Goal: Task Accomplishment & Management: Complete application form

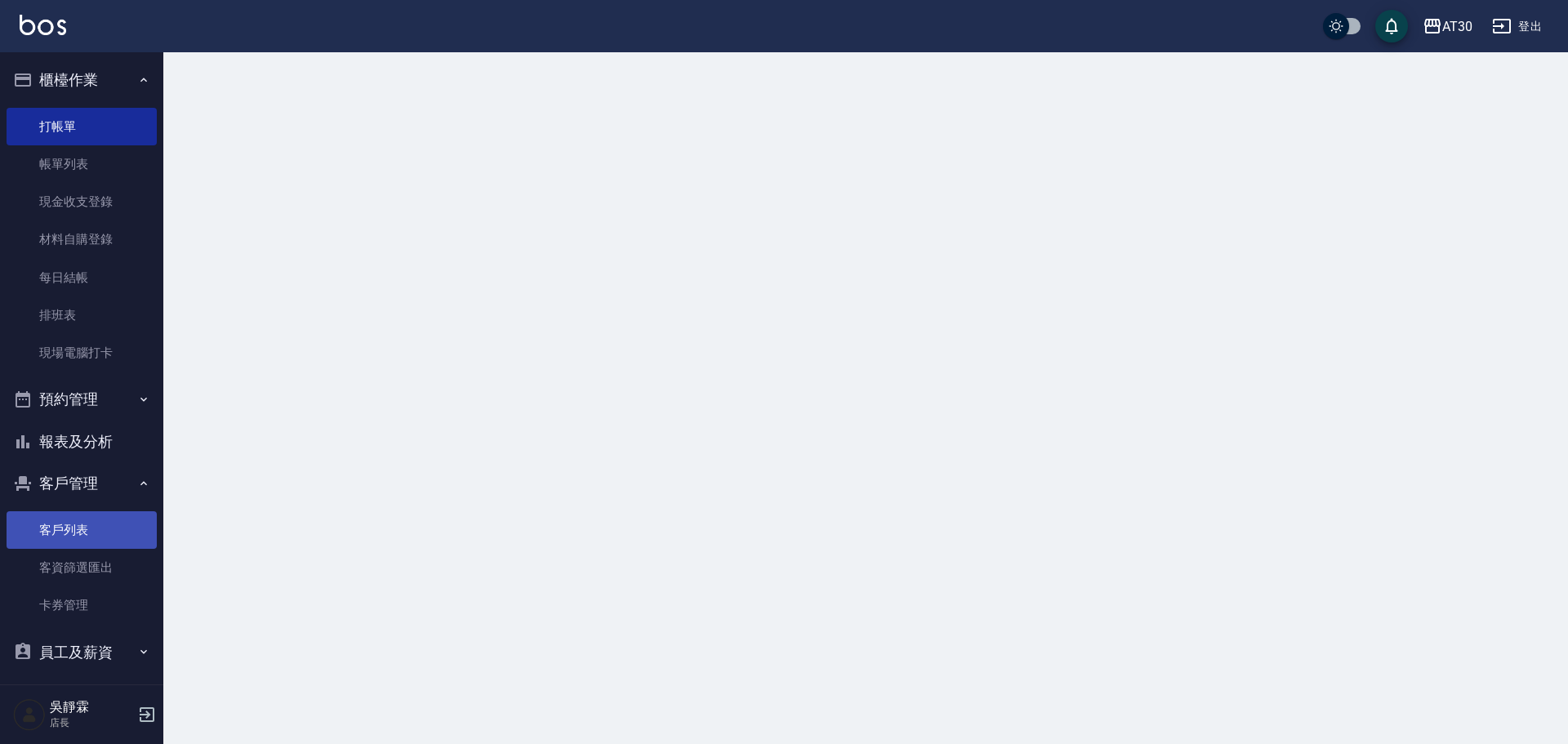
click at [61, 522] on link "客戶列表" at bounding box center [82, 530] width 150 height 38
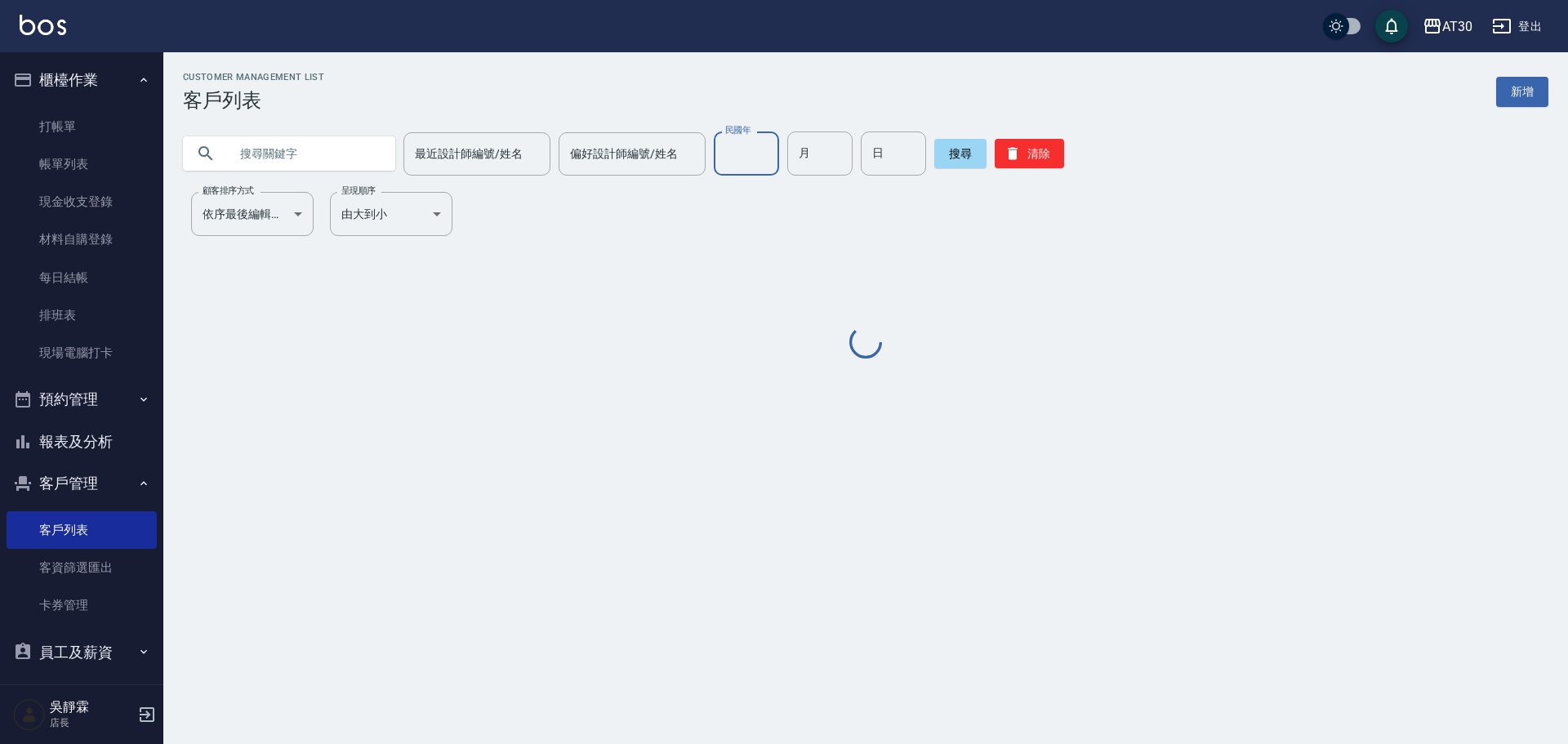
click at [747, 159] on input "民國年" at bounding box center [746, 153] width 66 height 44
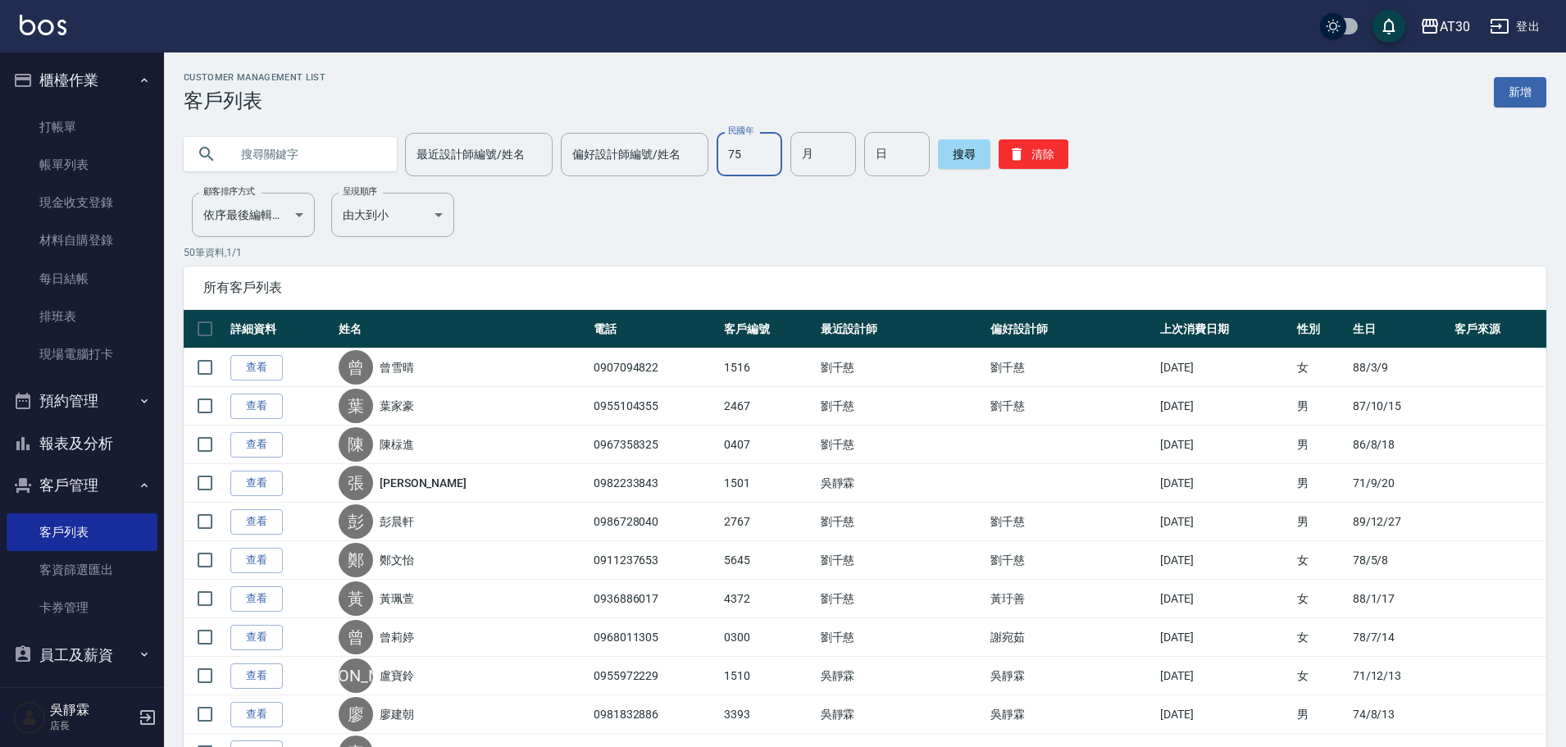
type input "75"
type input "11"
type input "13"
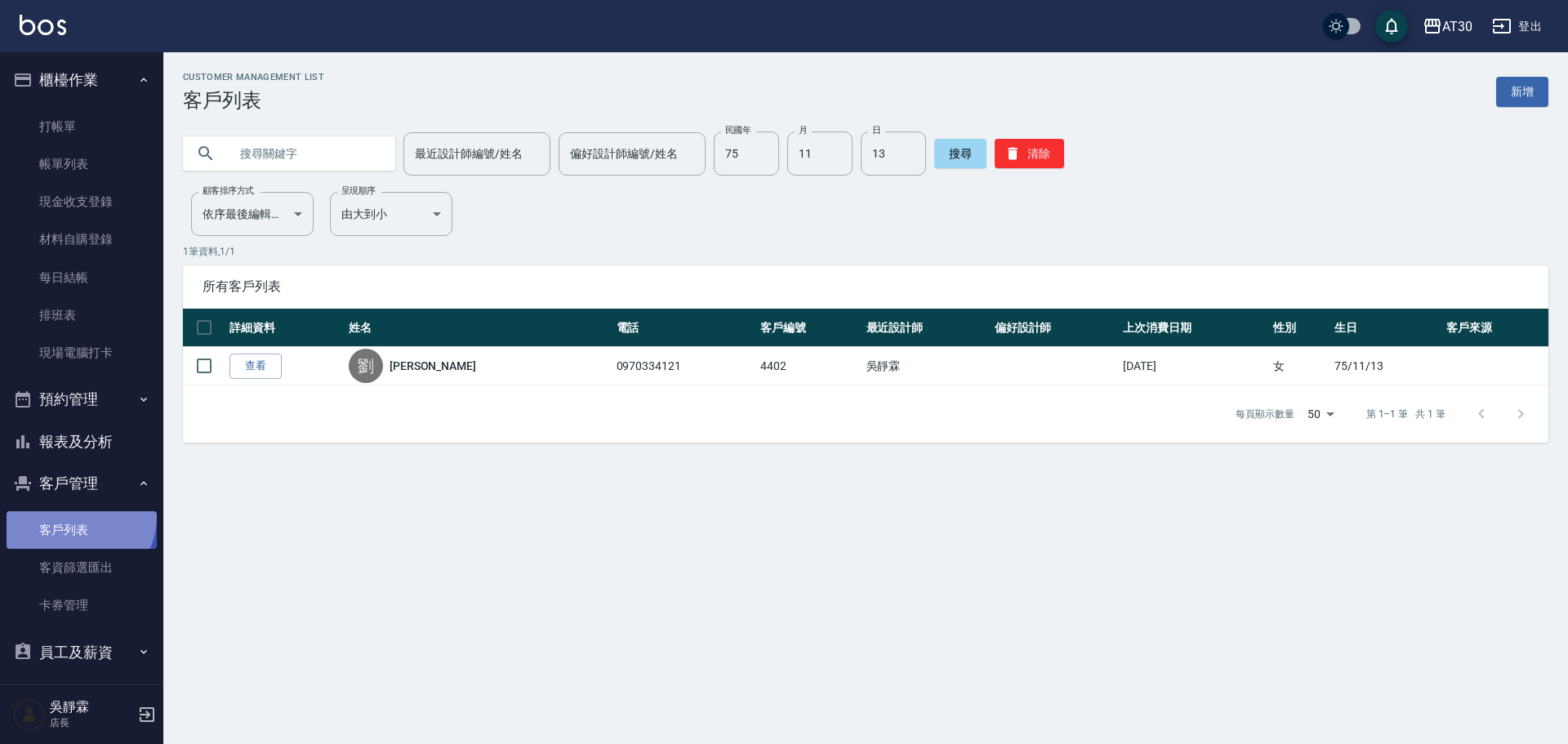
click at [77, 517] on link "客戶列表" at bounding box center [82, 530] width 150 height 38
click at [268, 151] on input "text" at bounding box center [306, 153] width 153 height 44
click at [1021, 160] on button "清除" at bounding box center [1029, 153] width 70 height 30
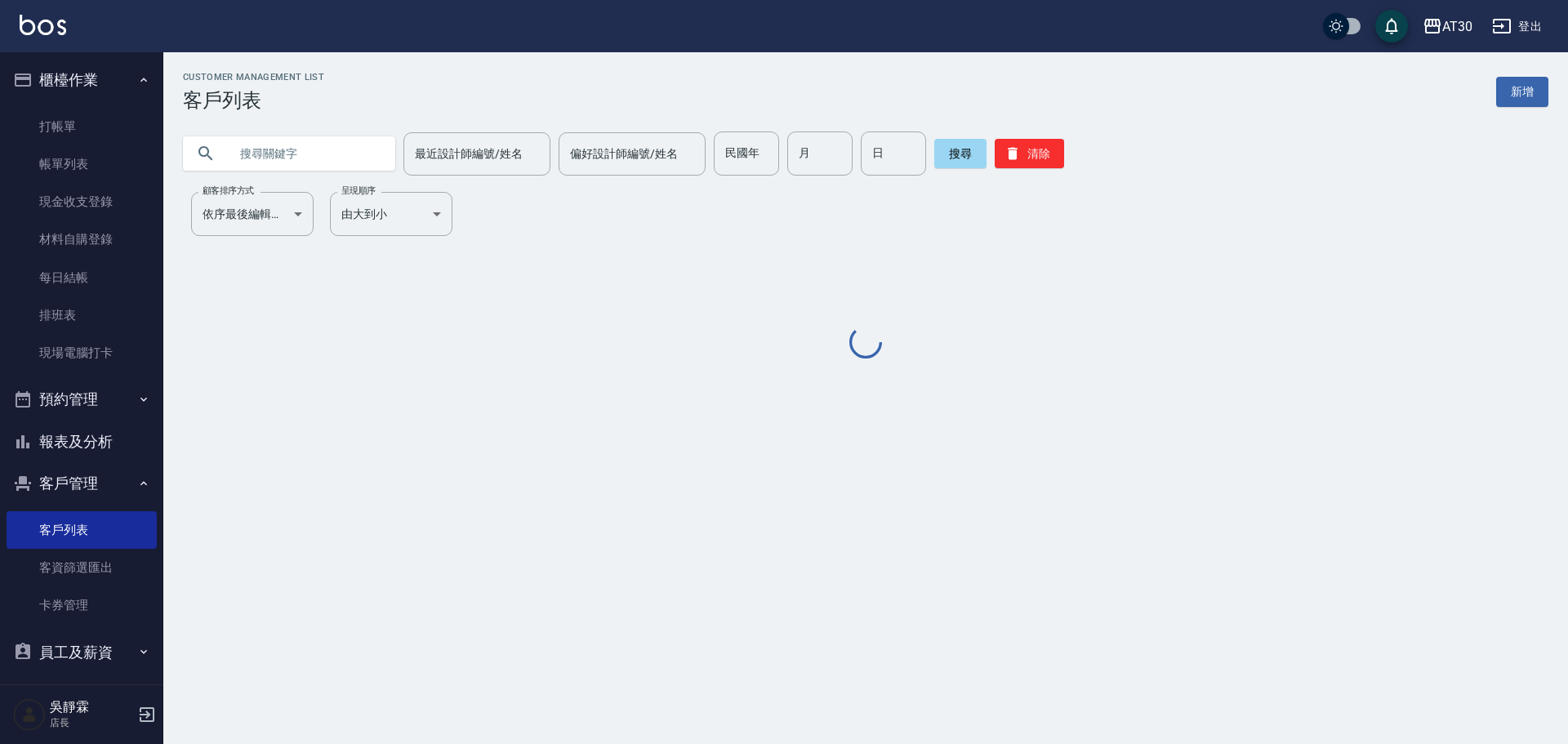
click at [706, 152] on div "最近設計師編號/姓名 最近設計師編號/姓名 偏好設計師編號/姓名 偏好設計師編號/姓名 民國年 民國年 月 月 日 日 搜尋 清除" at bounding box center [866, 153] width 1365 height 44
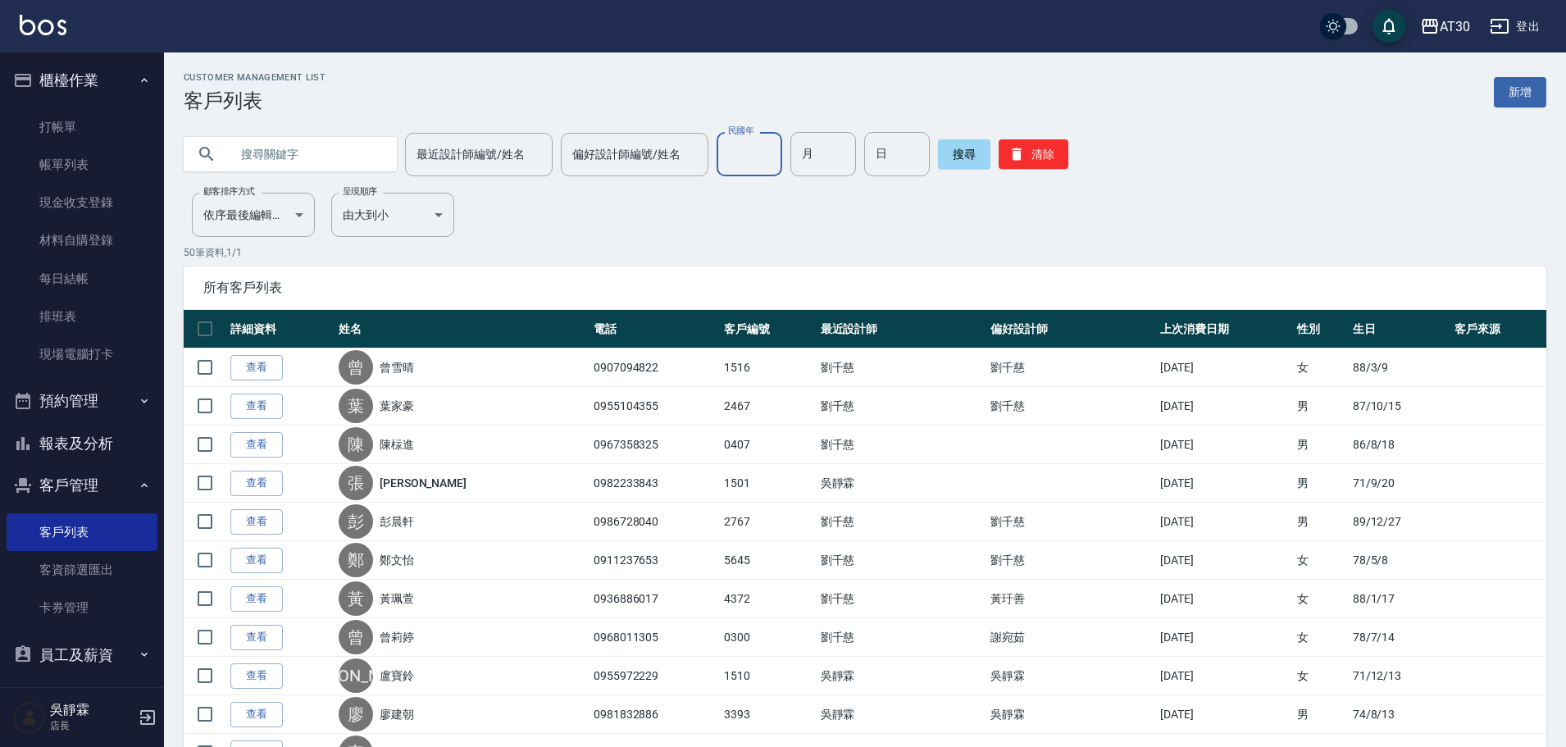
click at [756, 163] on input "民國年" at bounding box center [749, 154] width 66 height 44
type input "60"
type input "05"
type input "23"
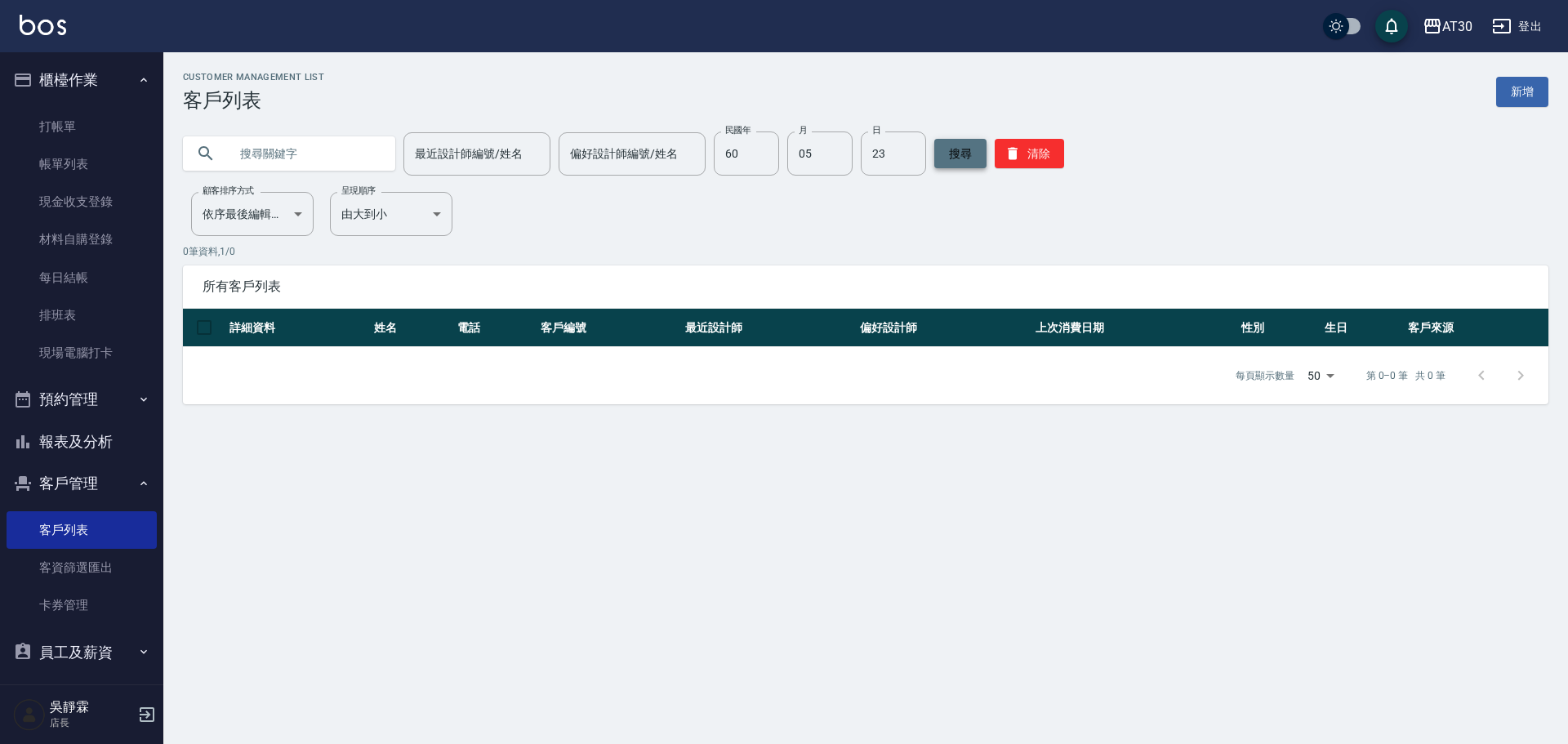
click at [966, 151] on button "搜尋" at bounding box center [960, 153] width 52 height 30
click at [1031, 154] on button "清除" at bounding box center [1029, 153] width 70 height 30
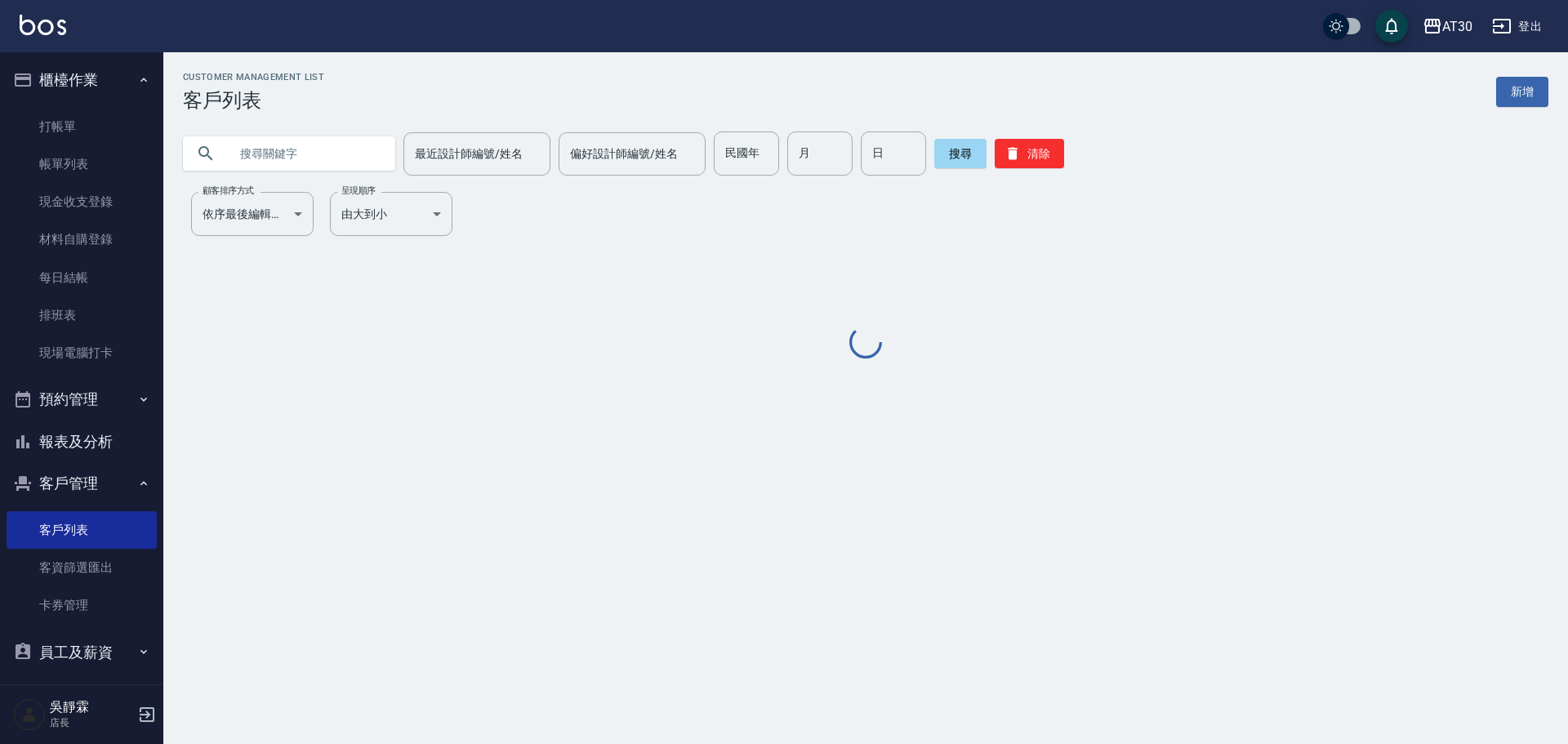
click at [355, 157] on input "text" at bounding box center [306, 153] width 153 height 44
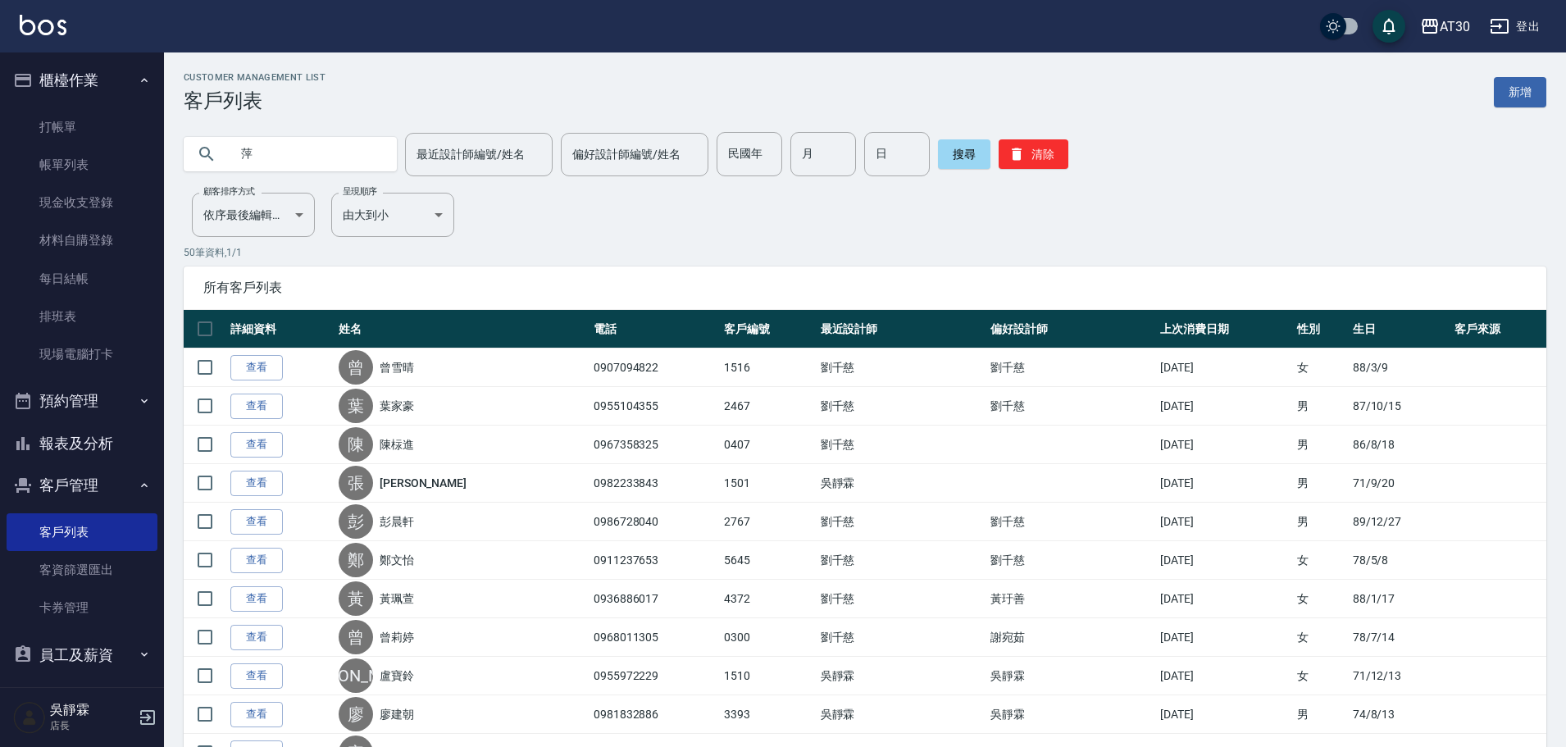
type input "萍"
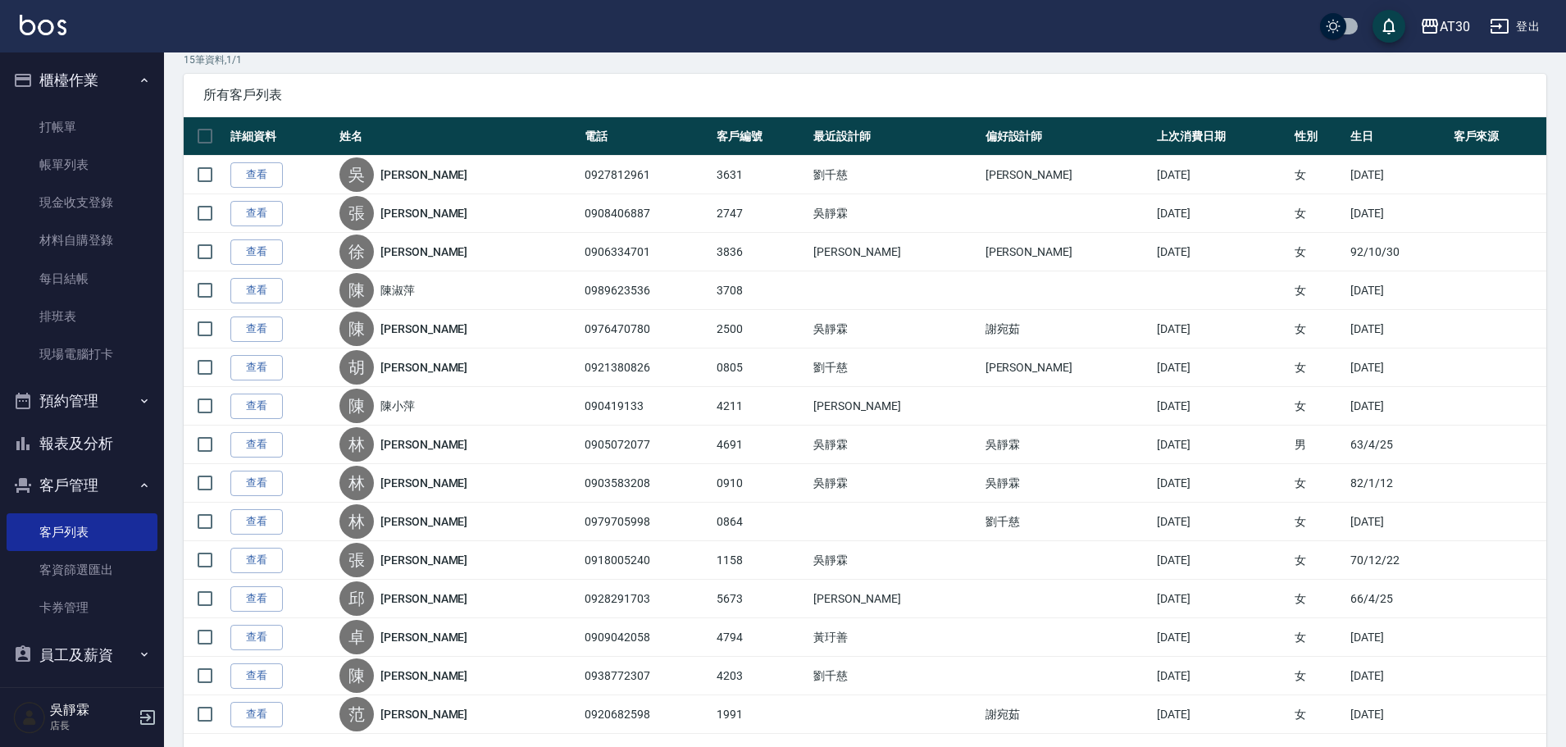
scroll to position [216, 0]
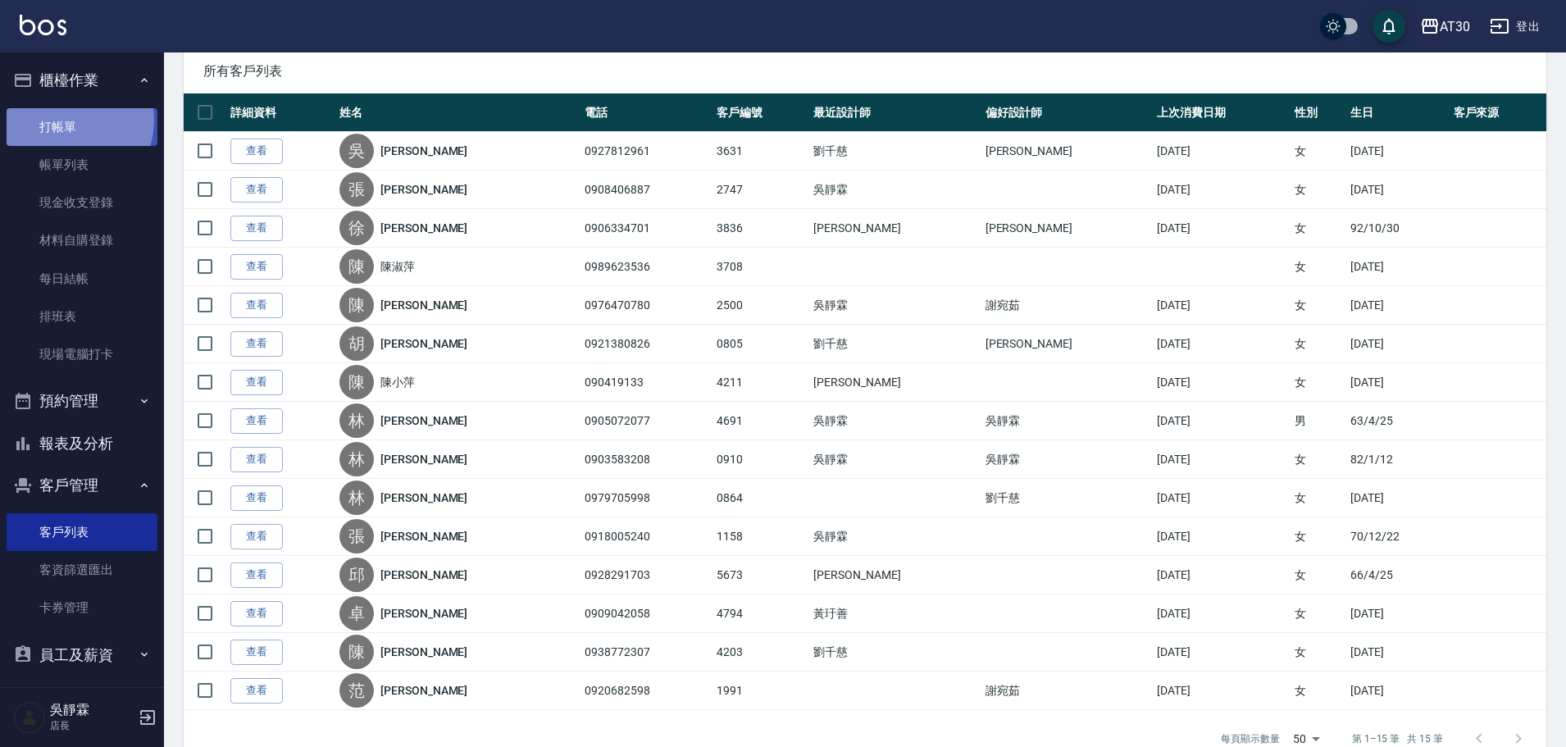
click at [65, 120] on link "打帳單" at bounding box center [82, 127] width 151 height 38
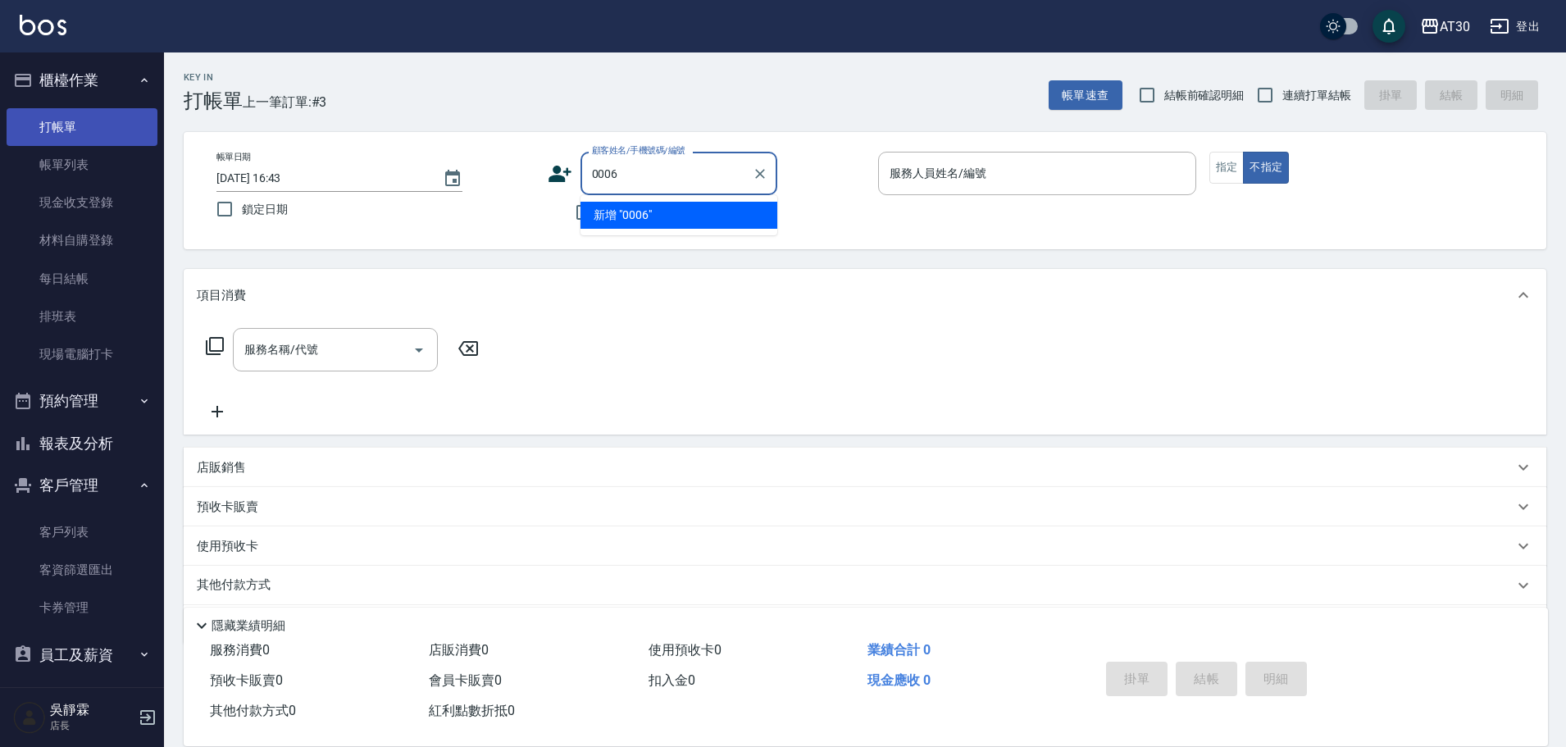
type input "0006"
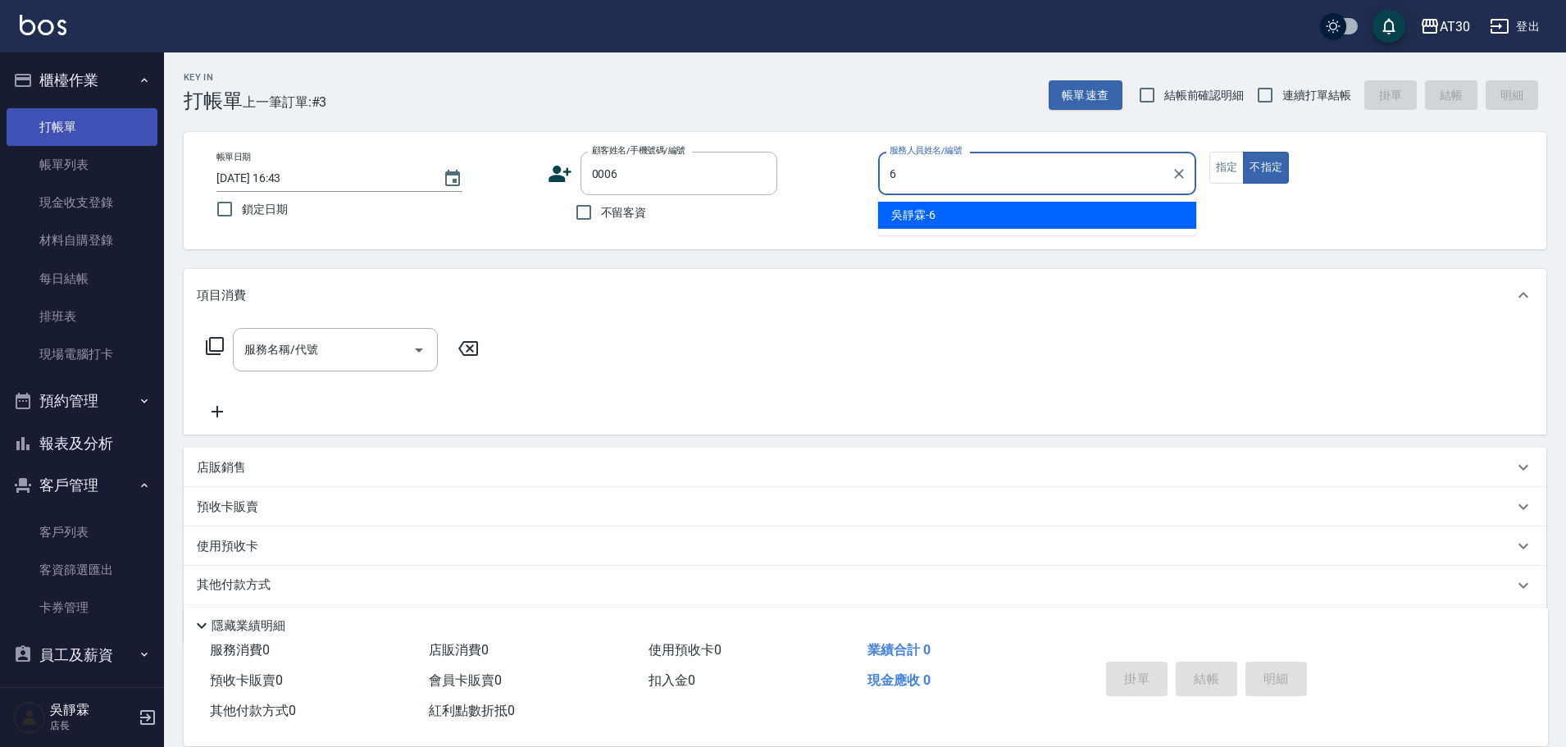
type input "吳靜霖-6"
type button "false"
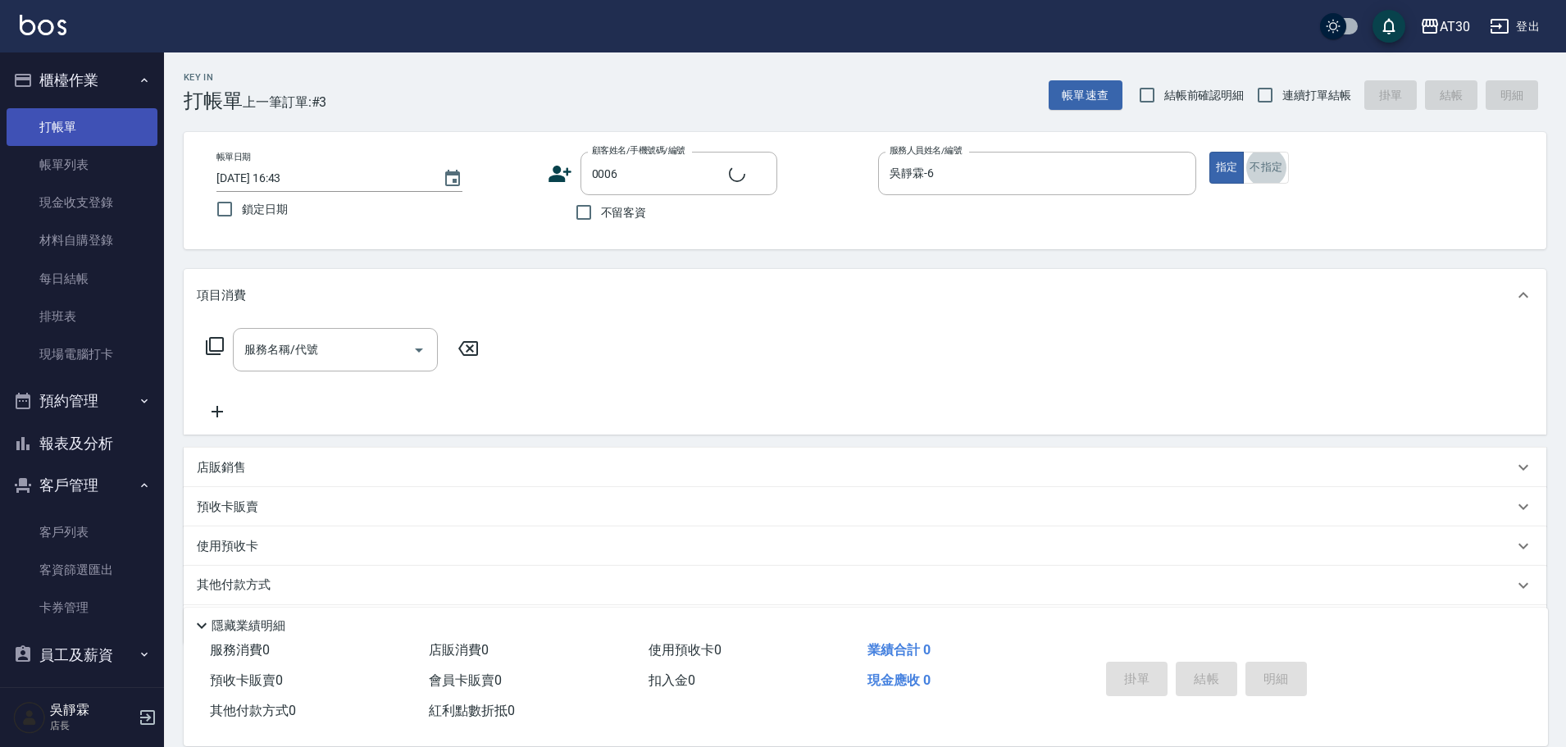
type input "新客人 姓名未設定/0006/null"
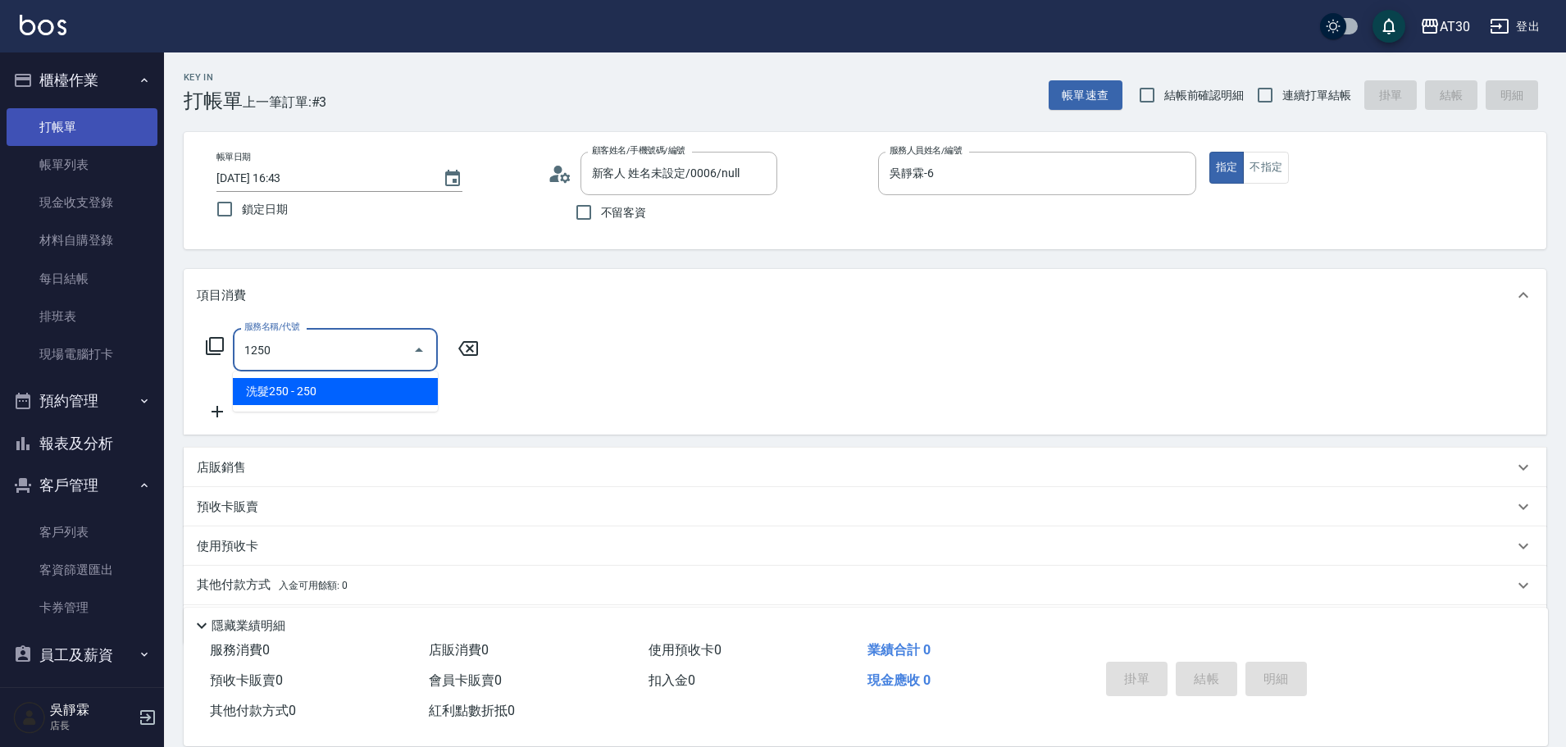
type input "洗髮250(1250)"
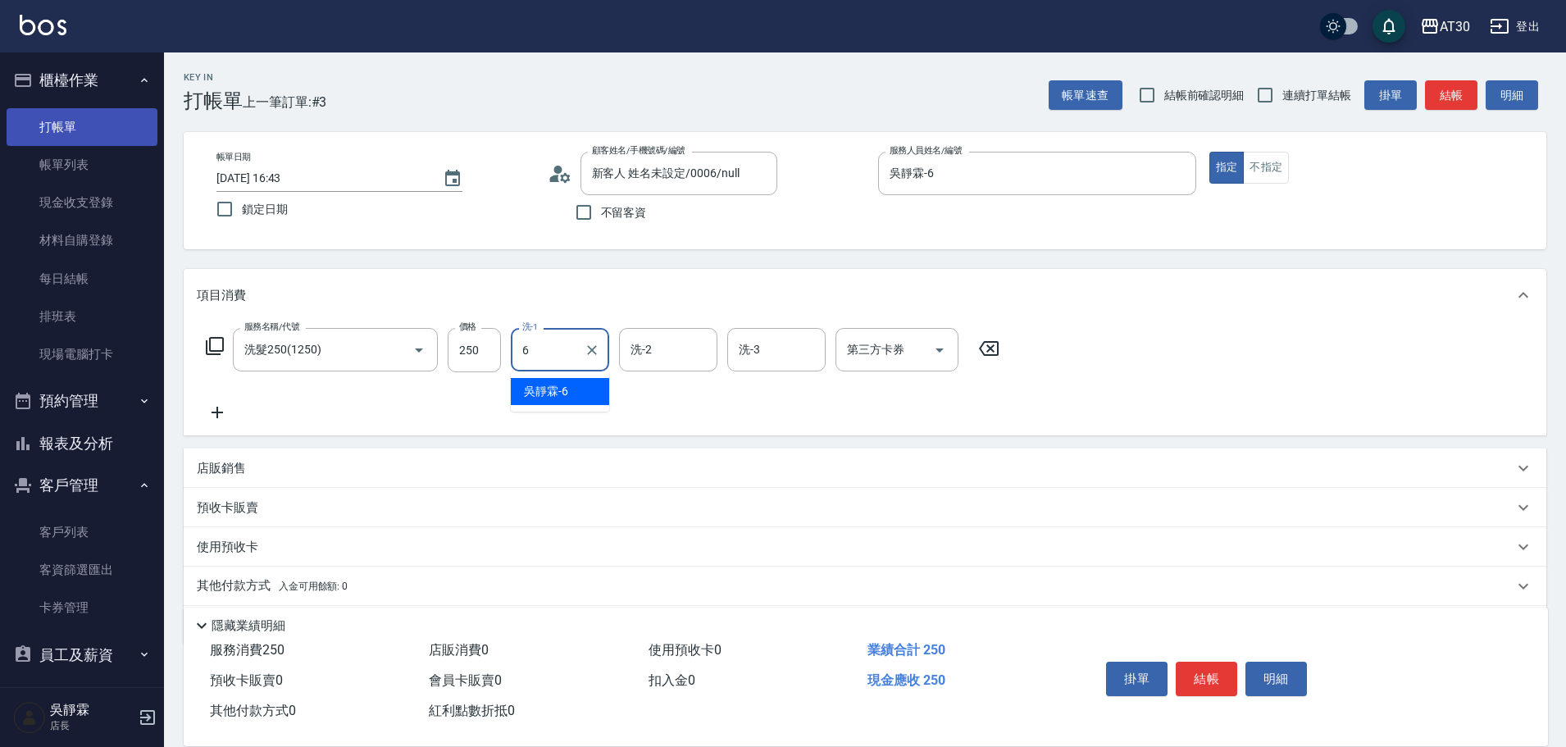
type input "吳靜霖-6"
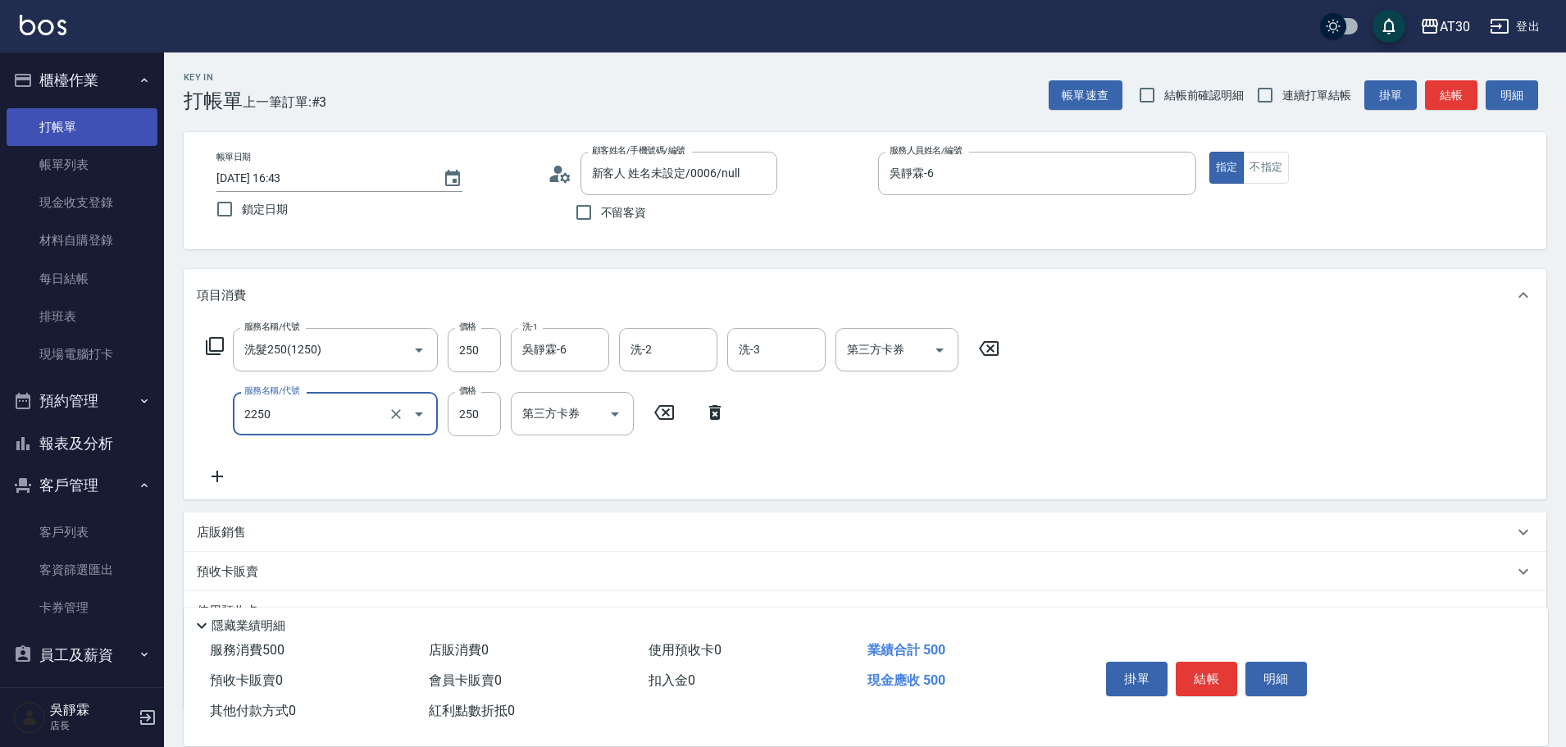
type input "剪髮(2250)"
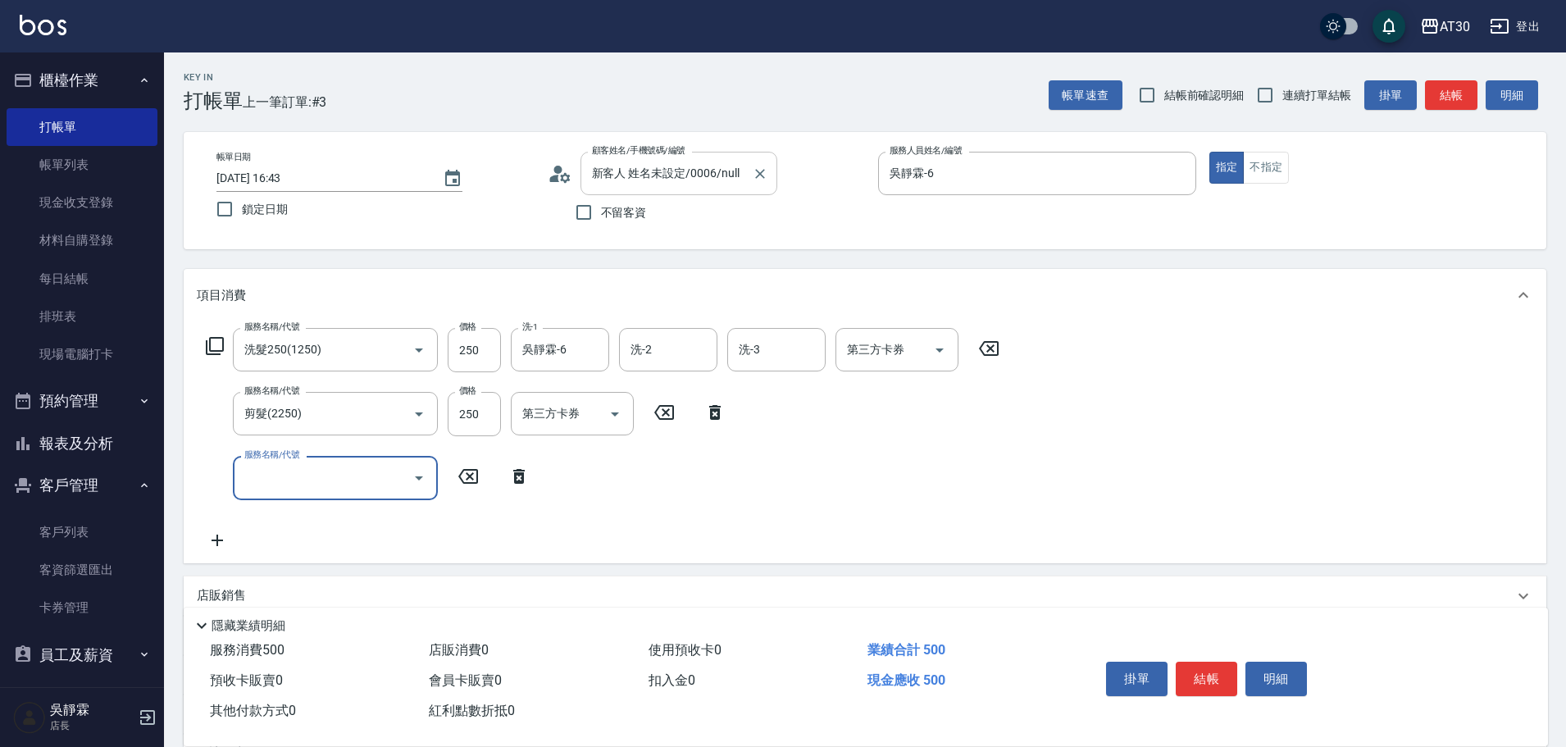
click at [661, 171] on input "新客人 姓名未設定/0006/null" at bounding box center [666, 173] width 157 height 29
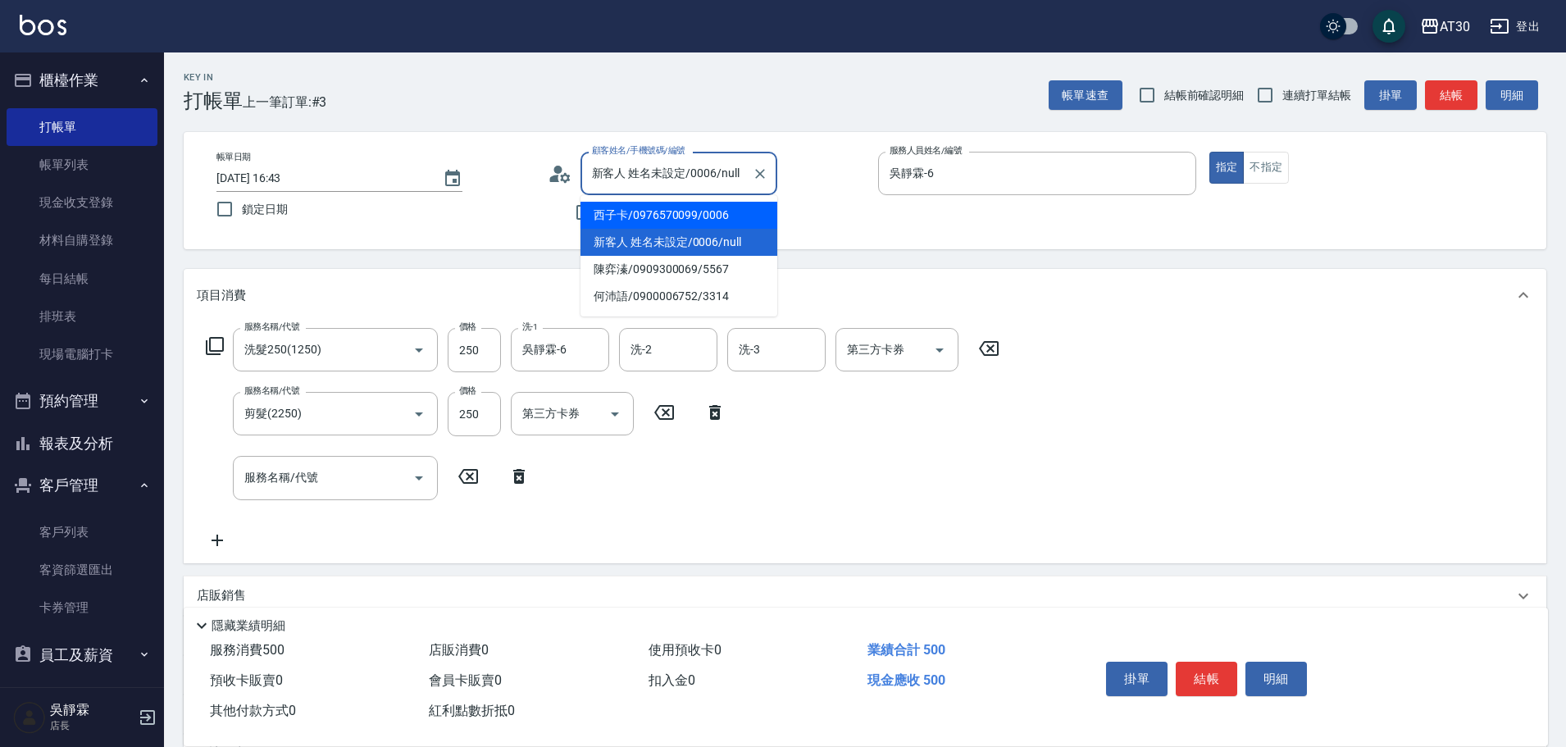
click at [661, 215] on li "西子卡/0976570099/0006" at bounding box center [678, 215] width 197 height 27
type input "西子卡/0976570099/0006"
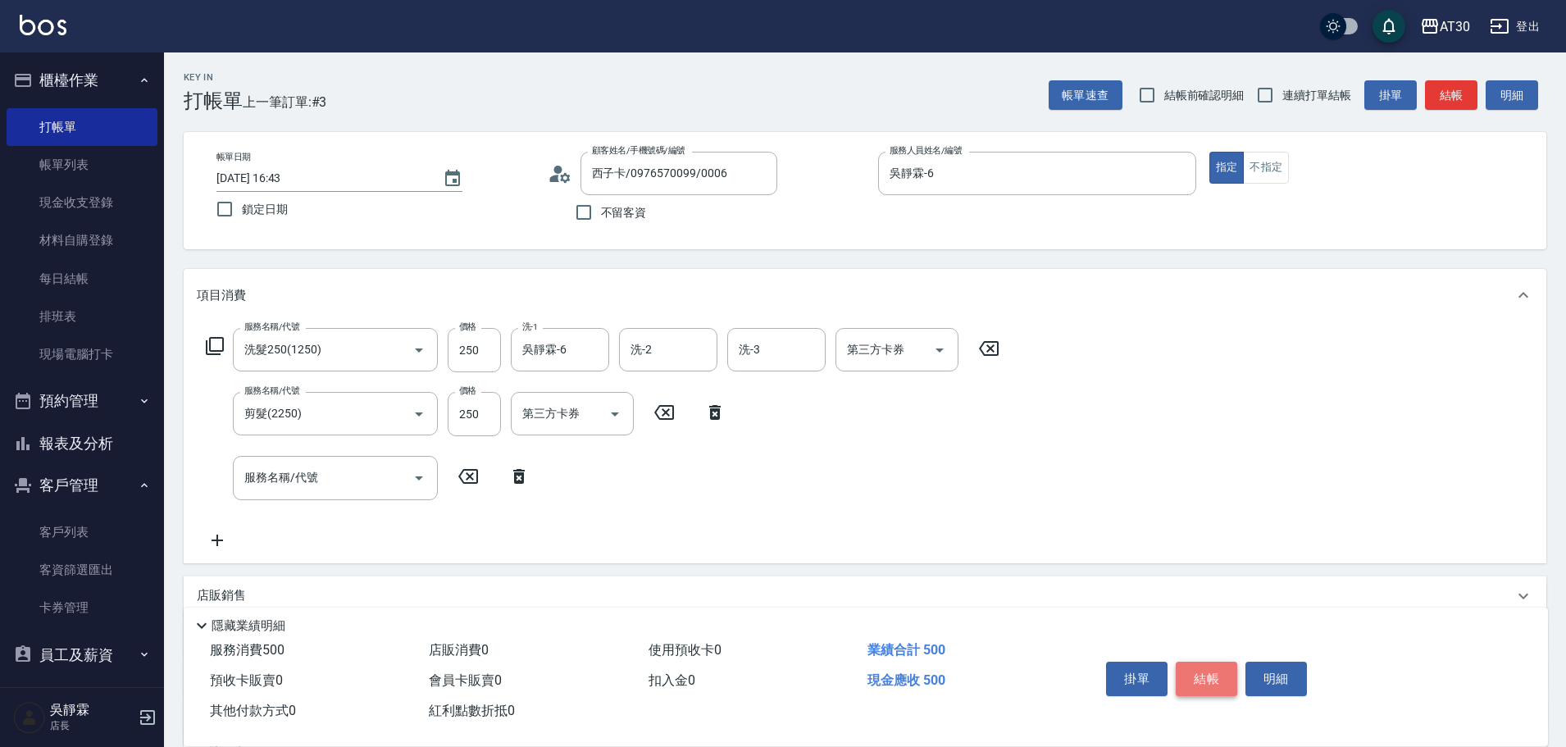
click at [1202, 676] on button "結帳" at bounding box center [1205, 678] width 61 height 34
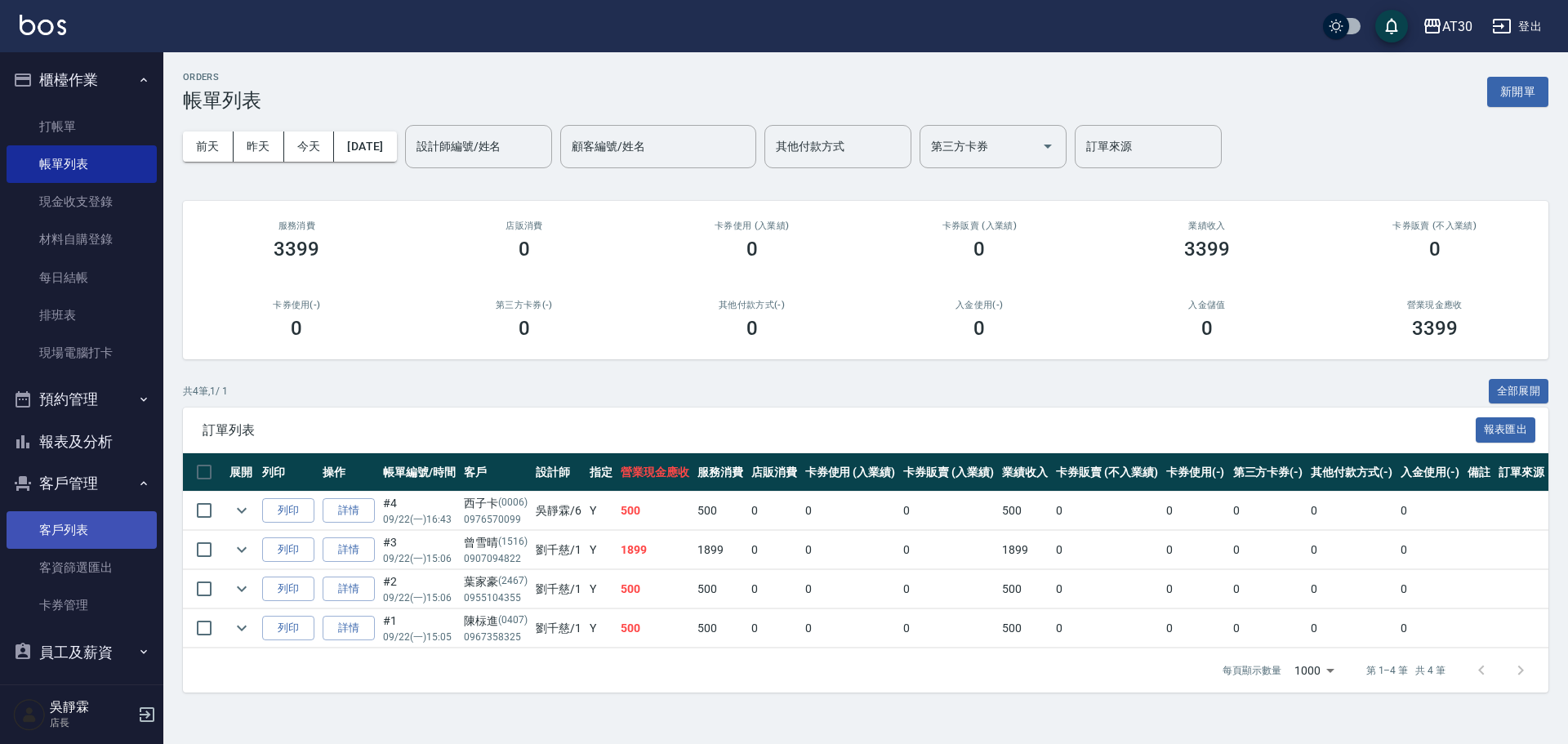
click at [70, 517] on link "客戶列表" at bounding box center [82, 530] width 150 height 38
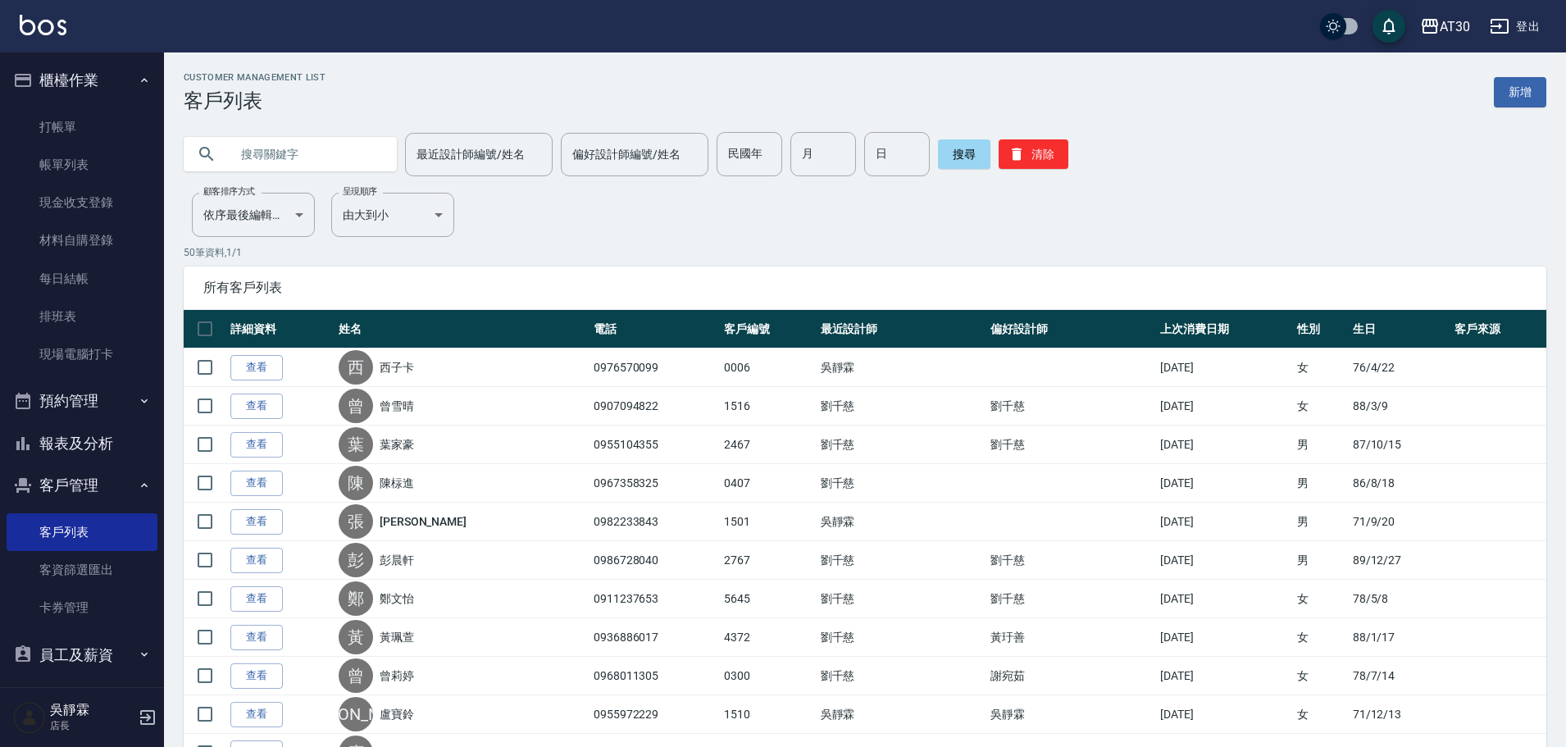
click at [749, 152] on input "民國年" at bounding box center [749, 154] width 66 height 44
type input "76"
type input "07"
type input "03"
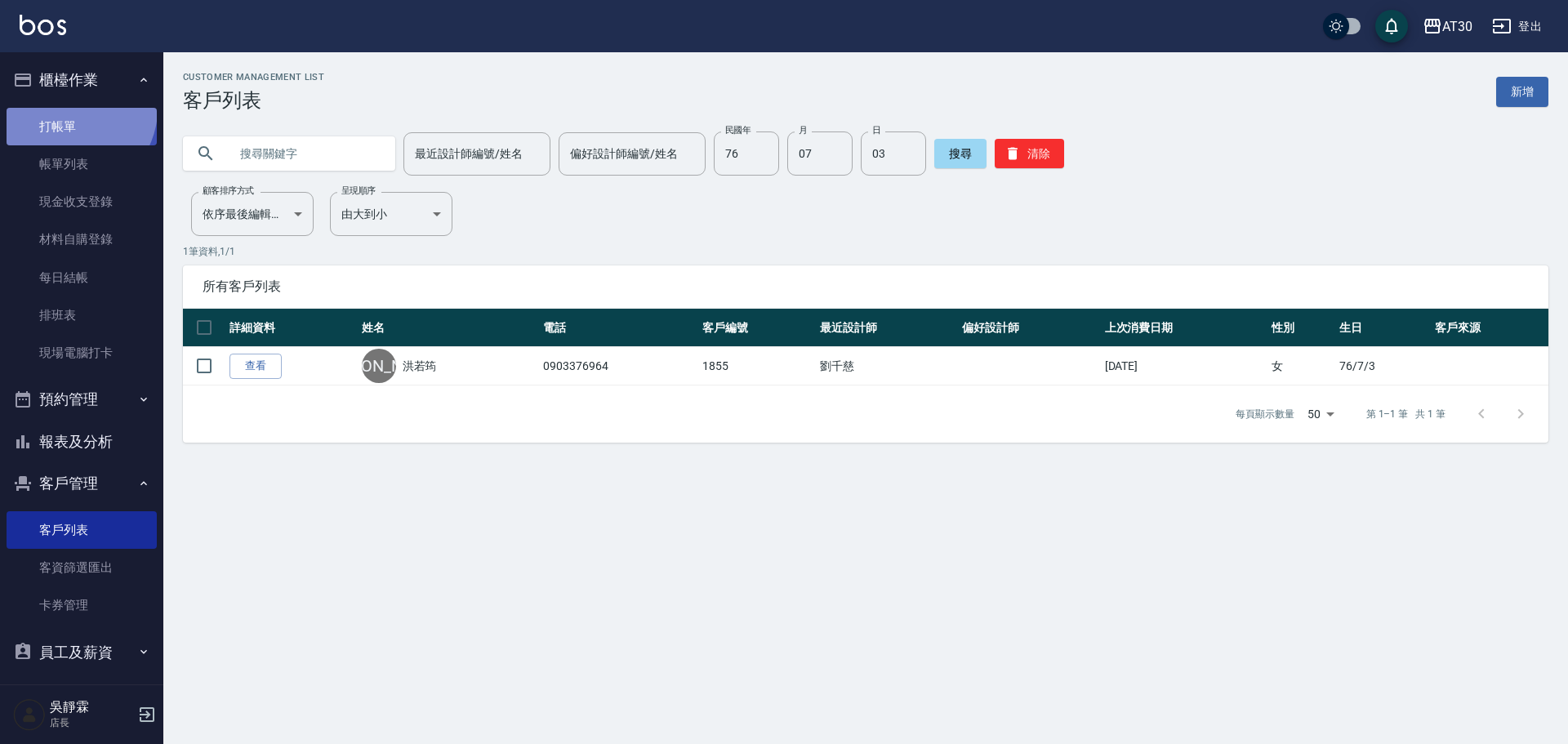
click at [74, 109] on link "打帳單" at bounding box center [82, 126] width 150 height 38
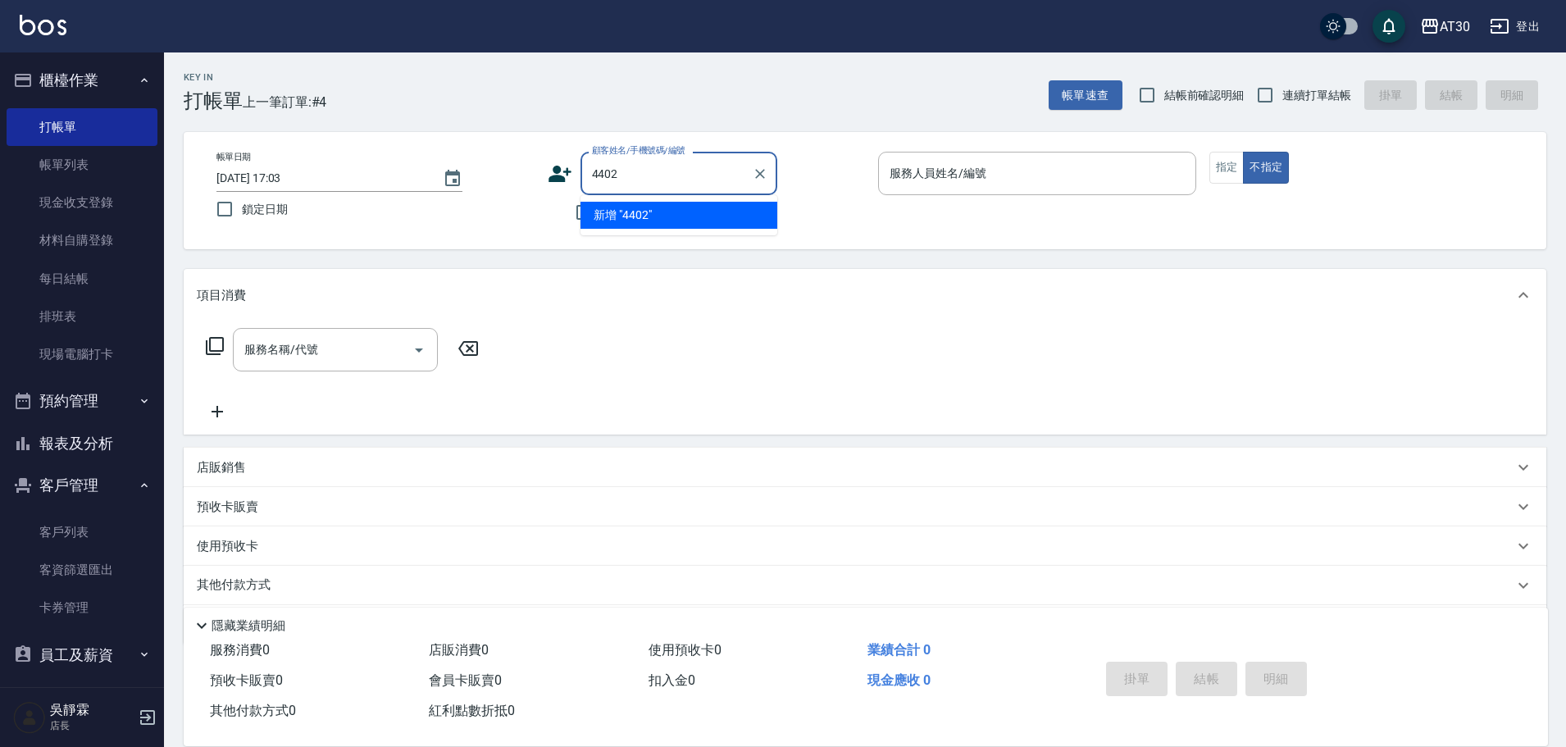
type input "4402"
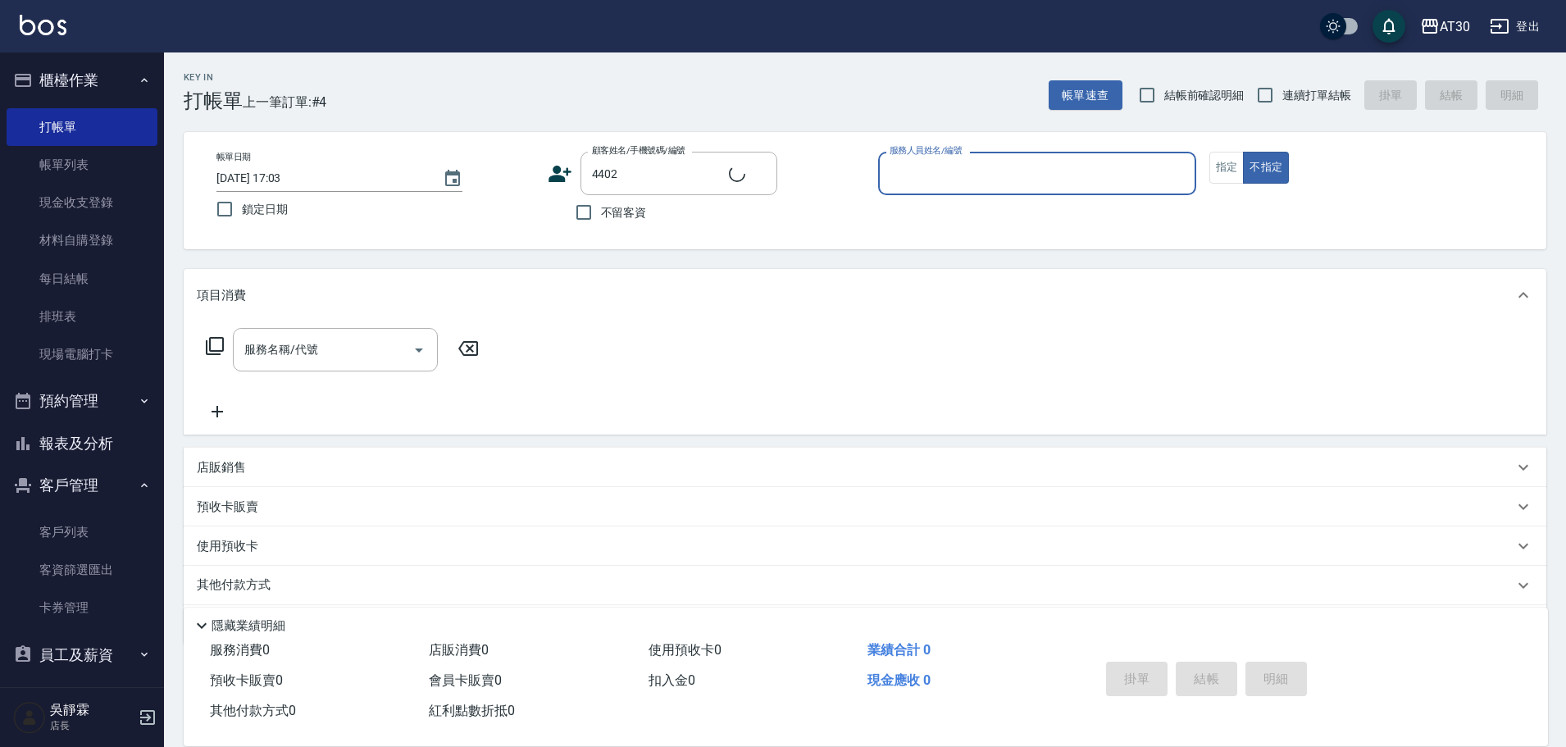
type input "6"
type input "[PERSON_NAME]/0970334121/4402"
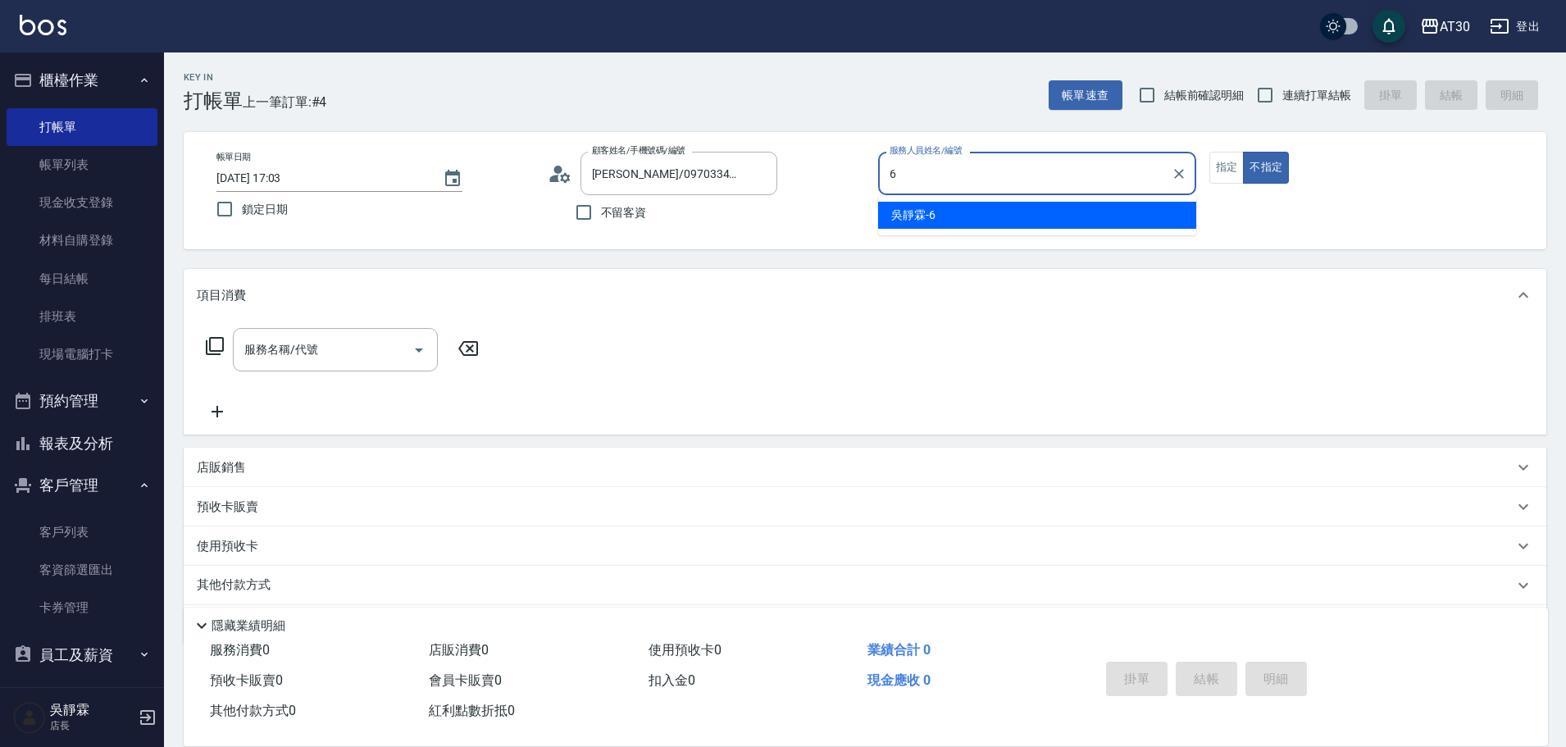
type input "吳靜霖-6"
type button "false"
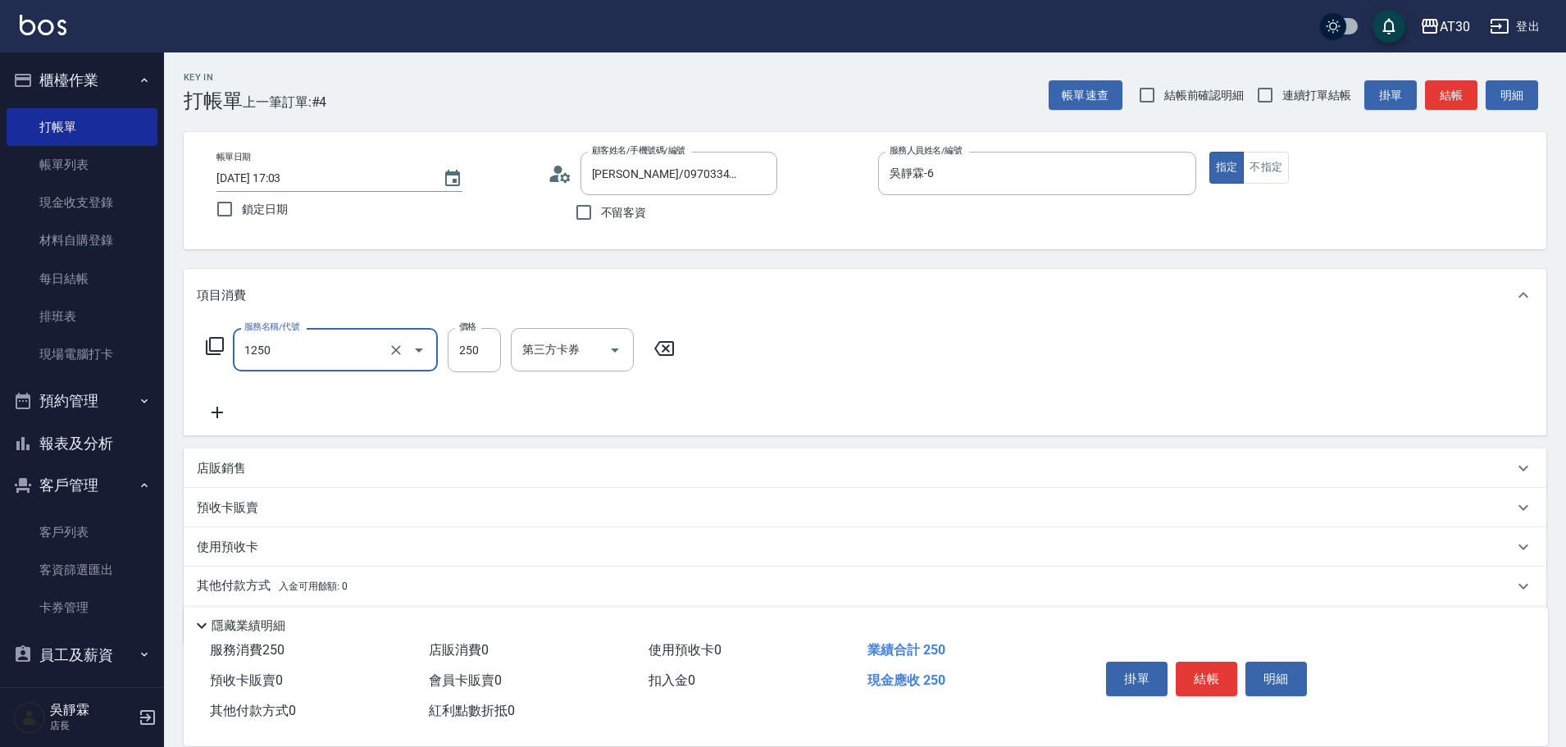
type input "洗髮250(1250)"
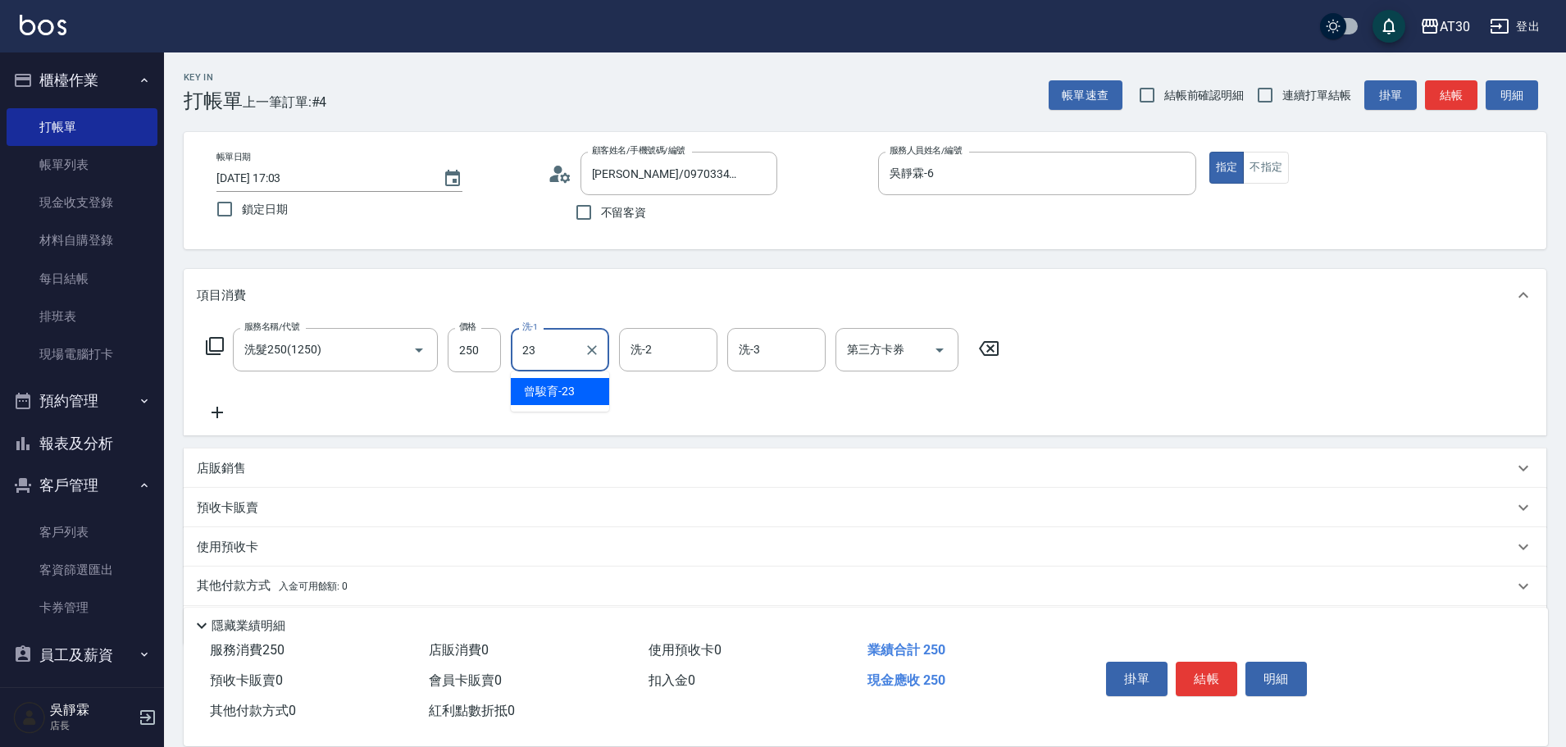
type input "曾駿育-23"
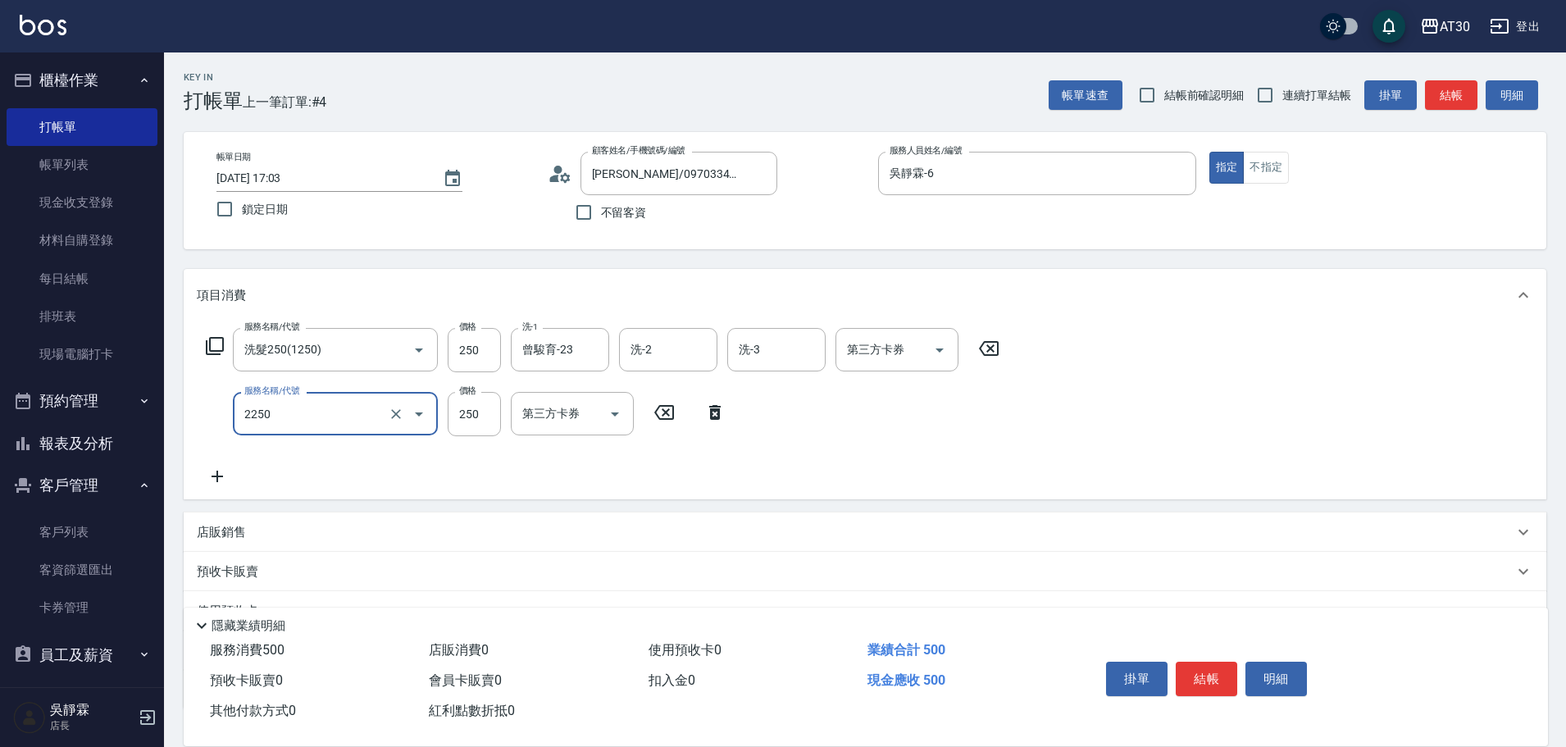
type input "剪髮(2250)"
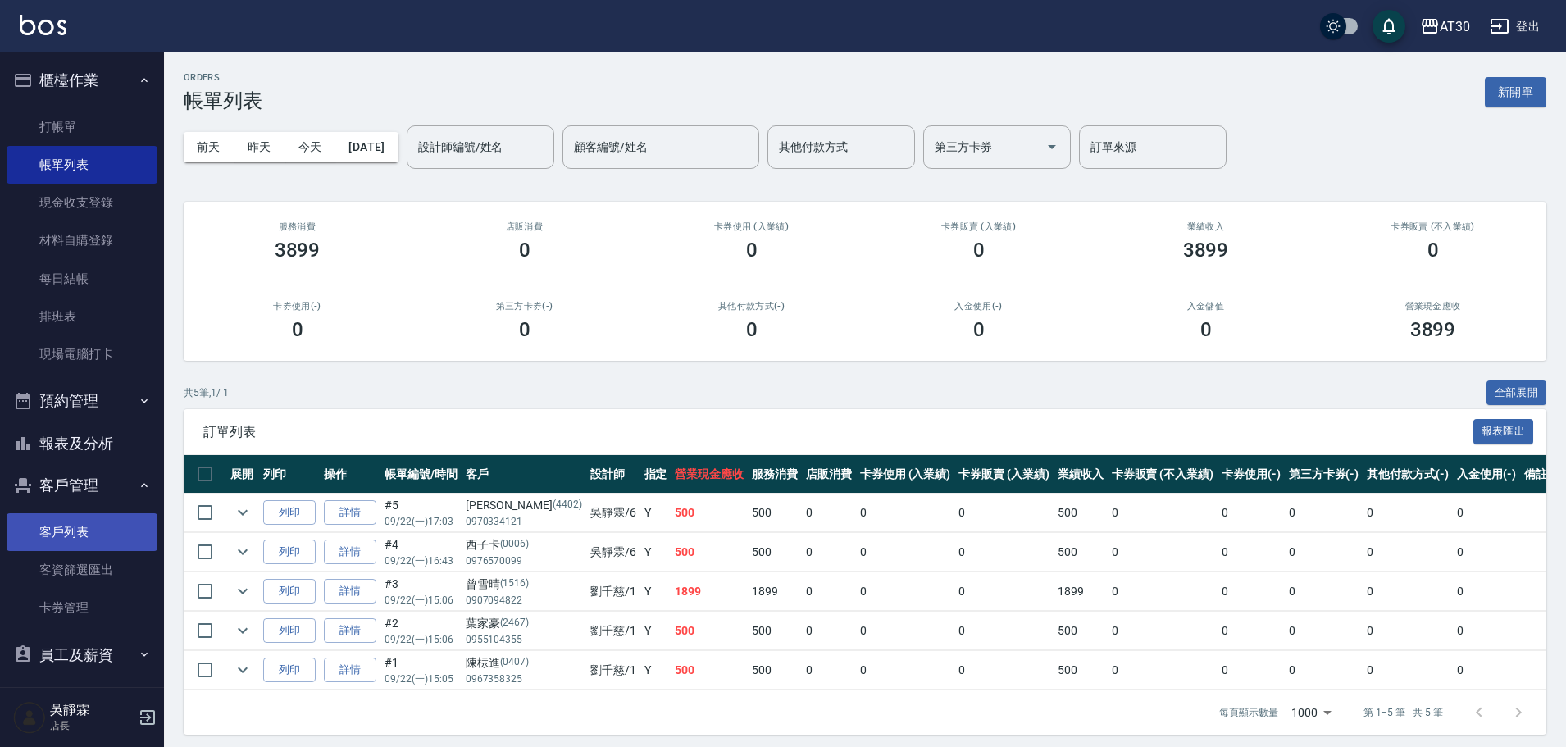
click at [96, 533] on link "客戶列表" at bounding box center [82, 532] width 151 height 38
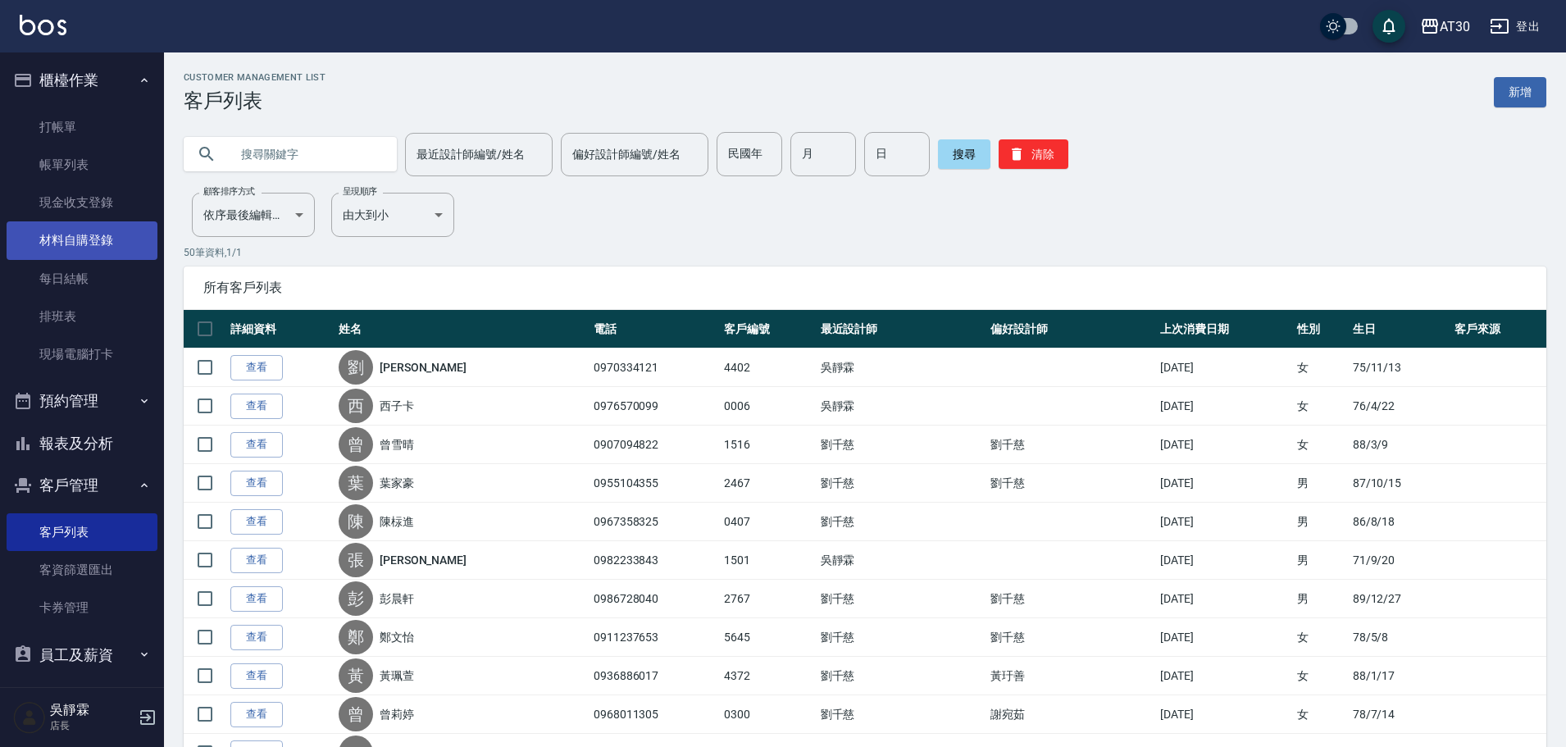
click at [96, 245] on link "材料自購登錄" at bounding box center [82, 240] width 151 height 38
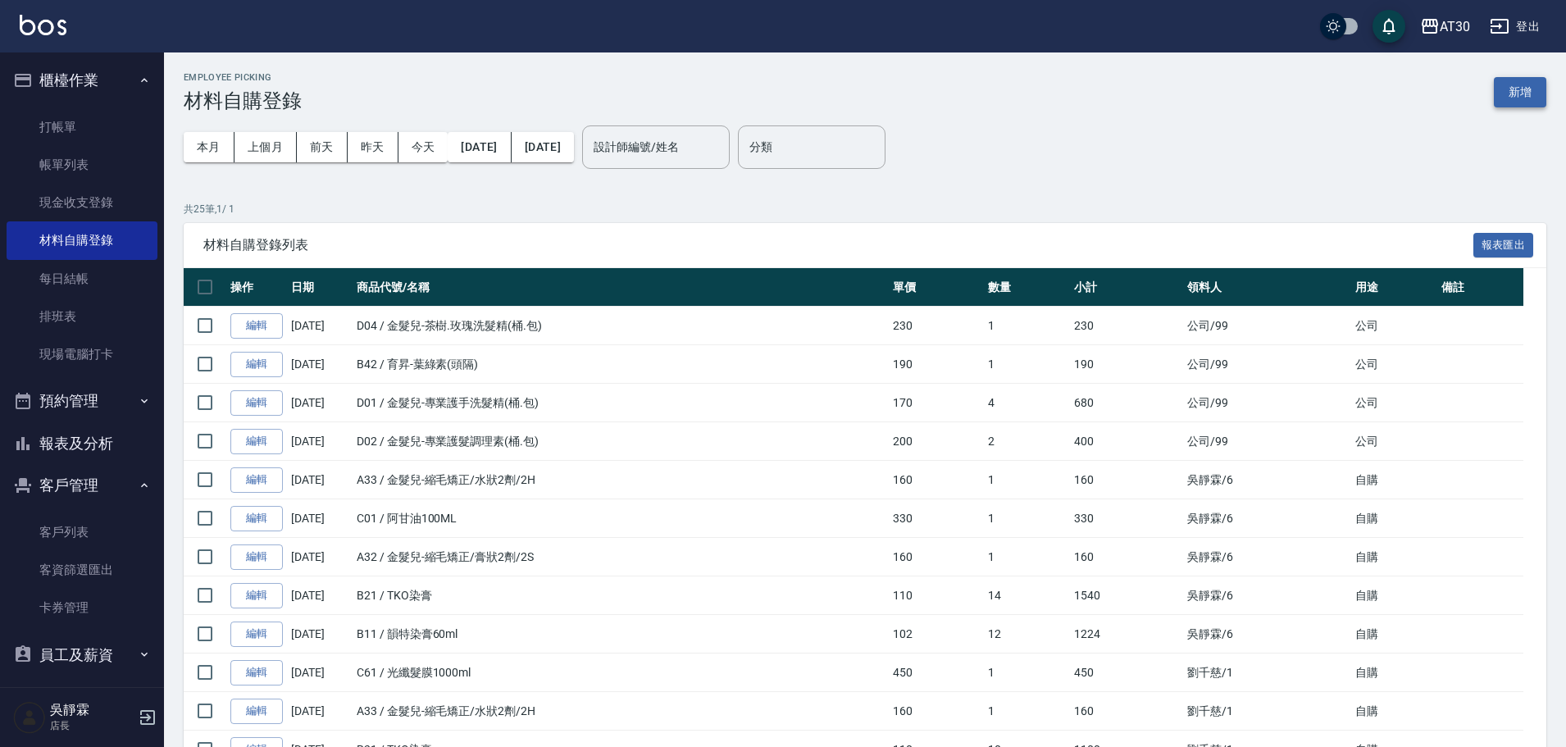
click at [1526, 96] on button "新增" at bounding box center [1519, 92] width 52 height 30
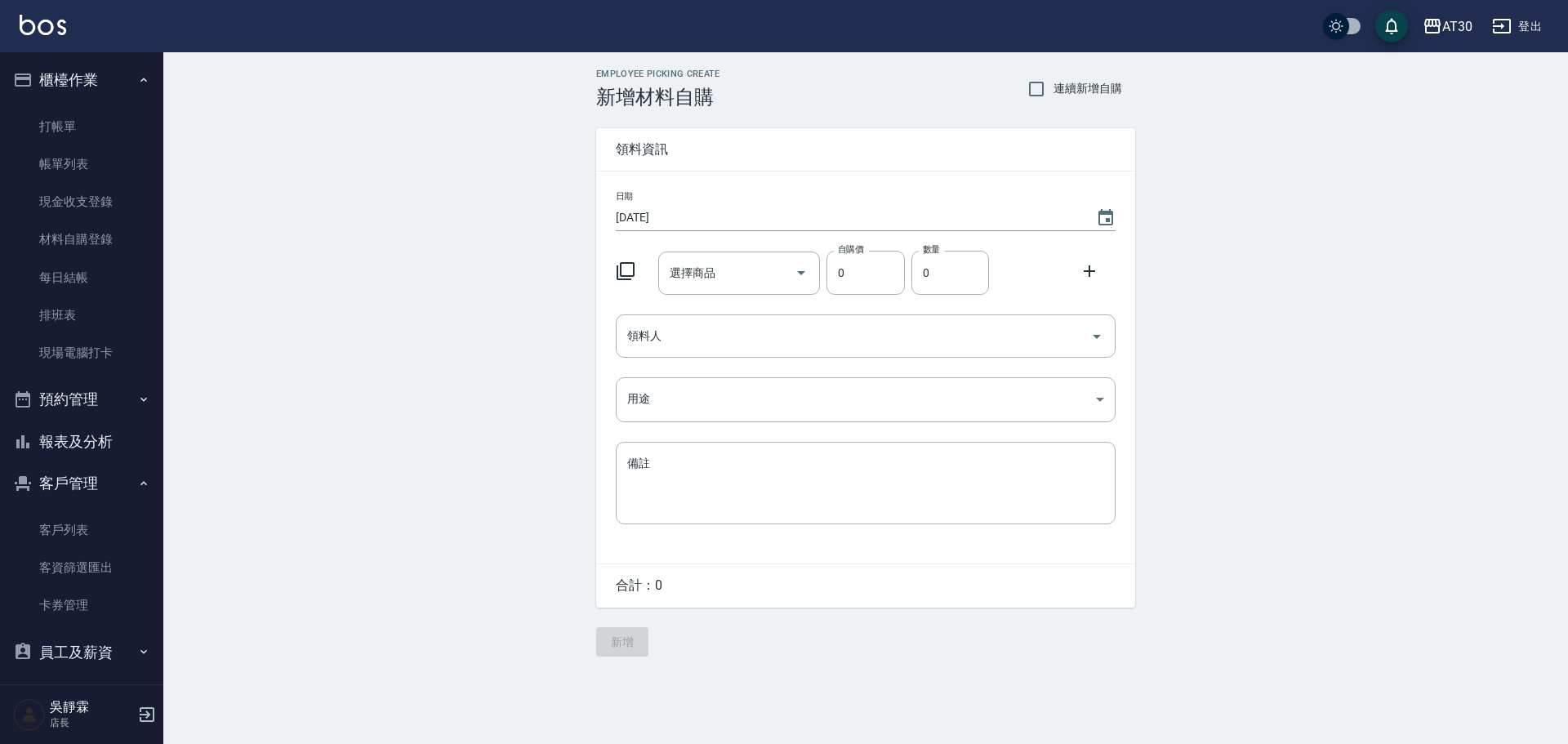
click at [628, 272] on icon at bounding box center [626, 271] width 20 height 20
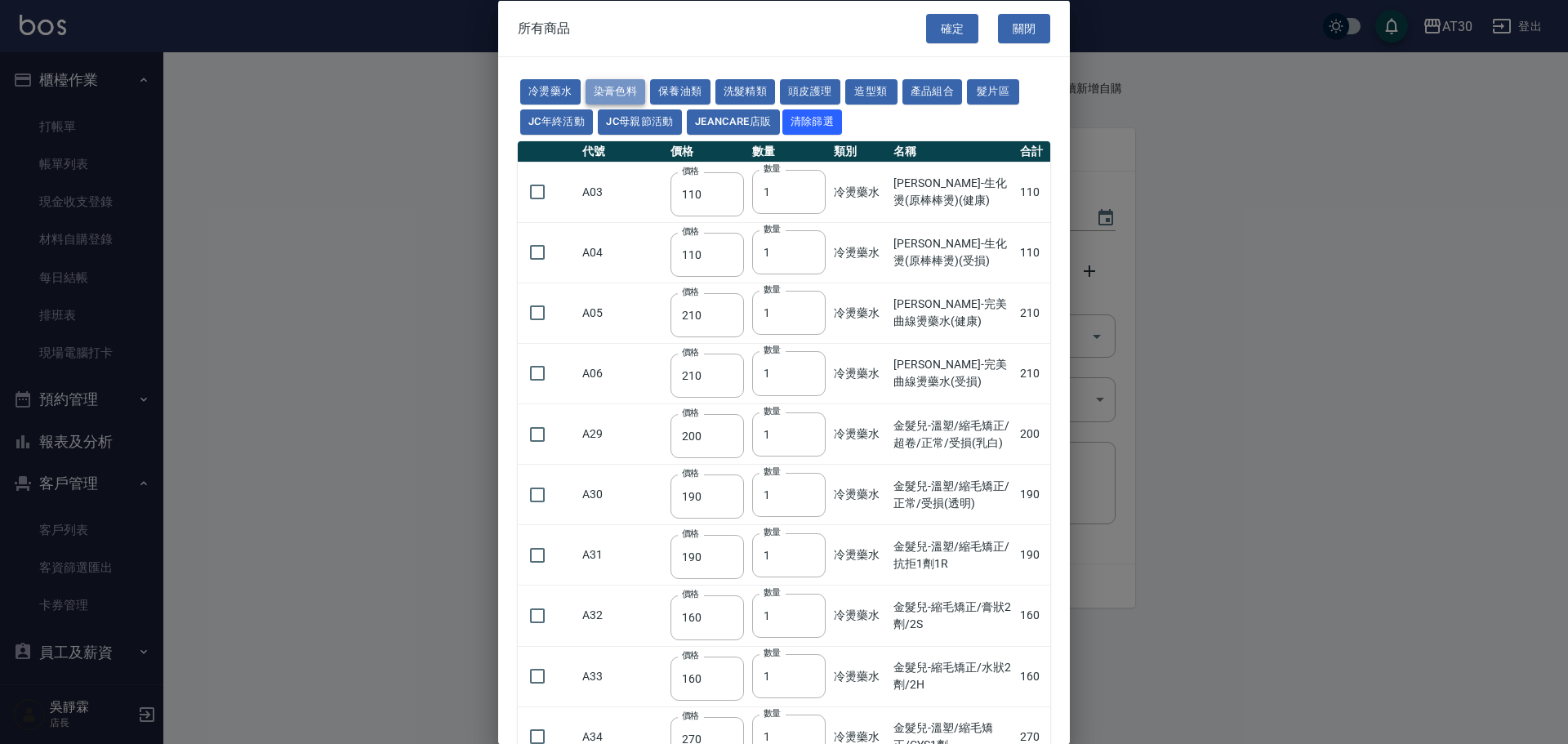
click at [628, 93] on button "染膏色料" at bounding box center [616, 92] width 61 height 25
type input "100"
type input "390"
type input "250"
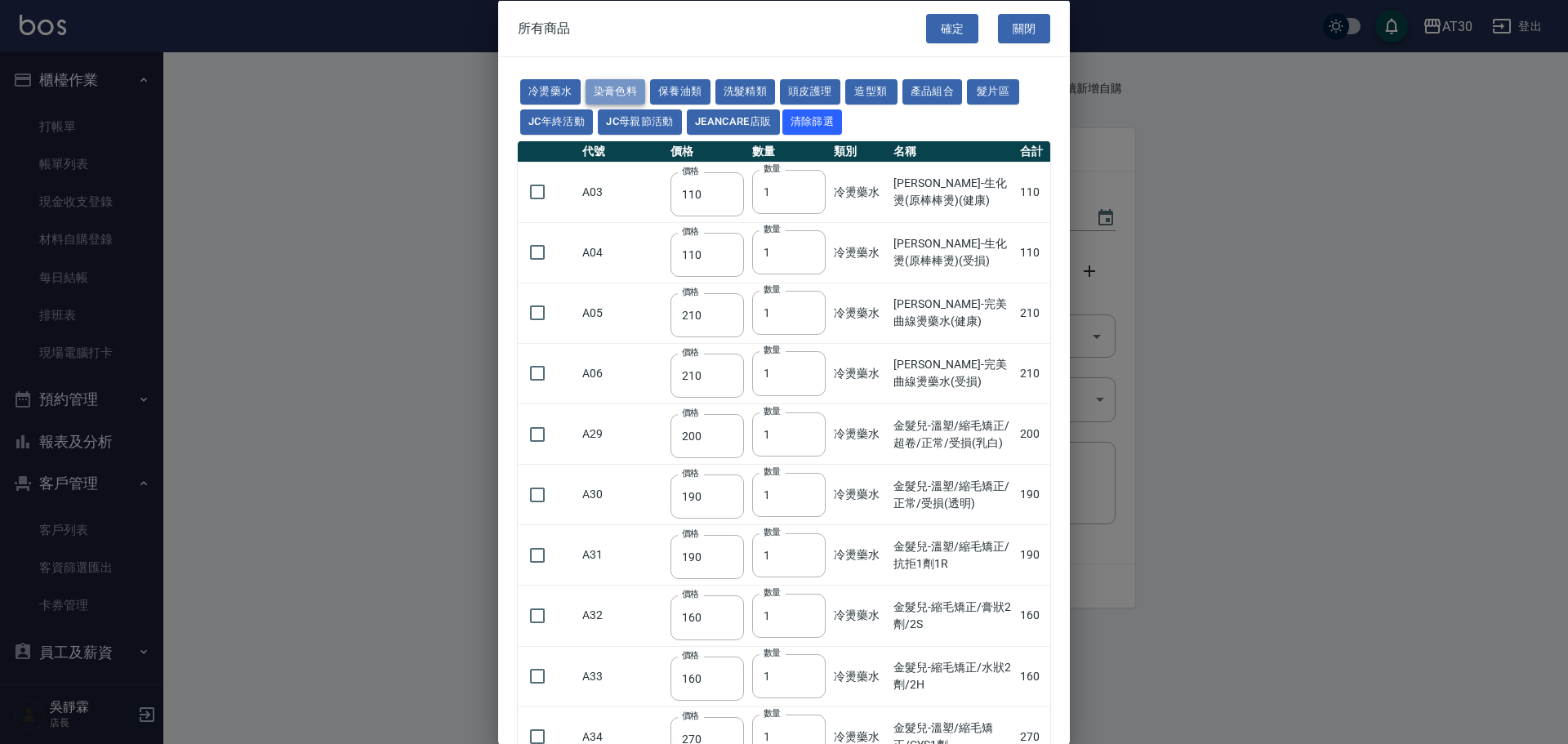
type input "105"
type input "406"
type input "105"
type input "102"
type input "137"
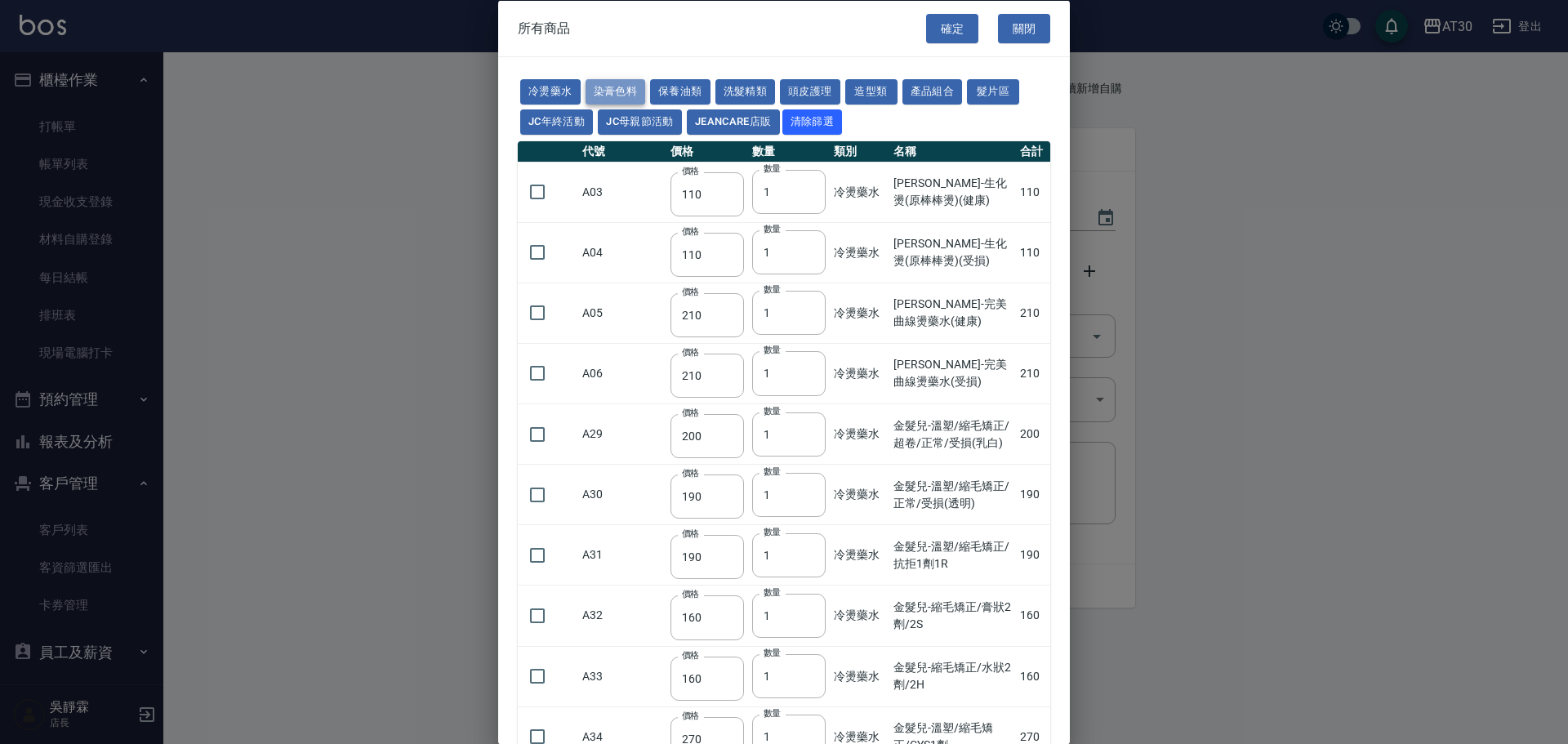
type input "110"
type input "100"
type input "133"
type input "186"
type input "133"
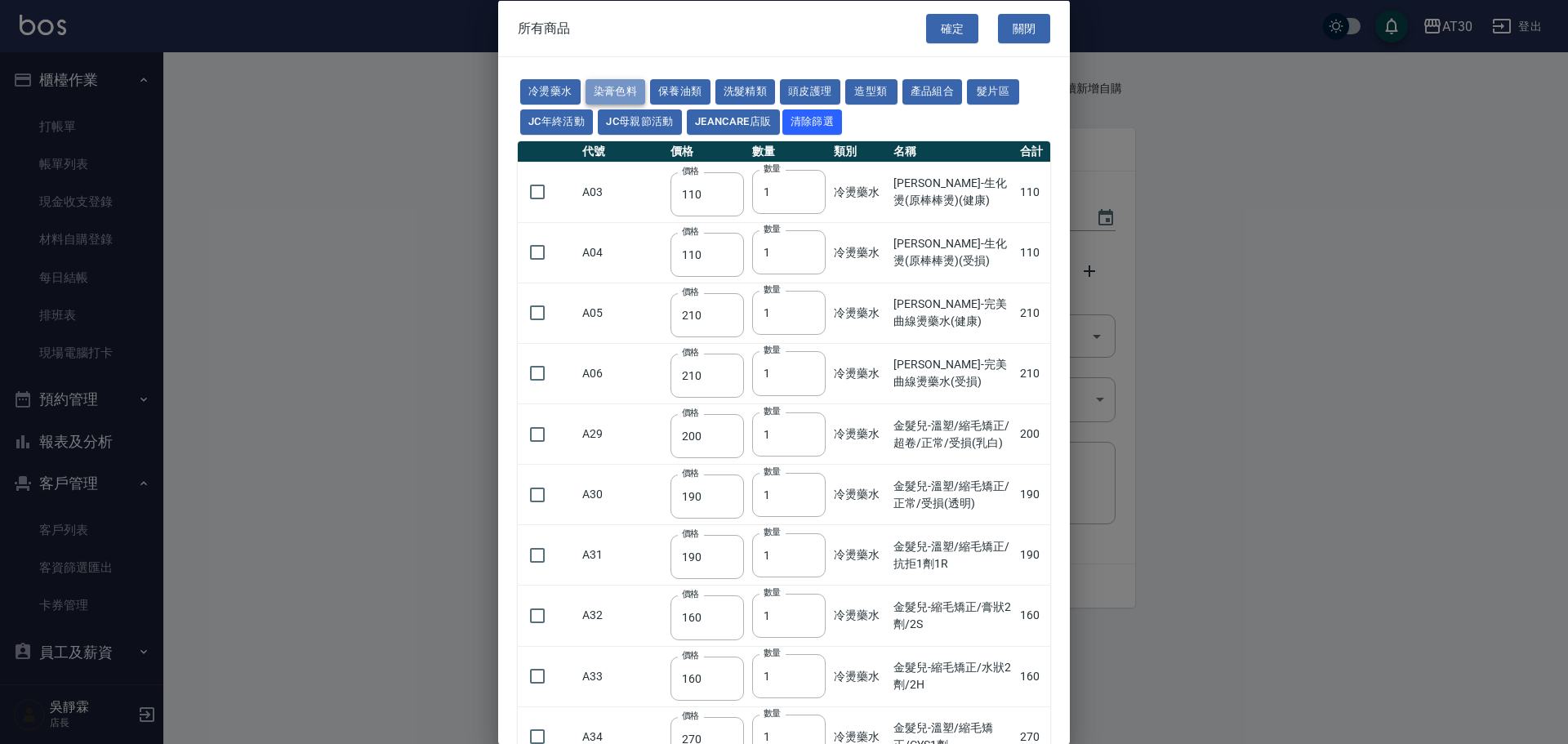
type input "450"
type input "350"
type input "112"
type input "450"
type input "1060"
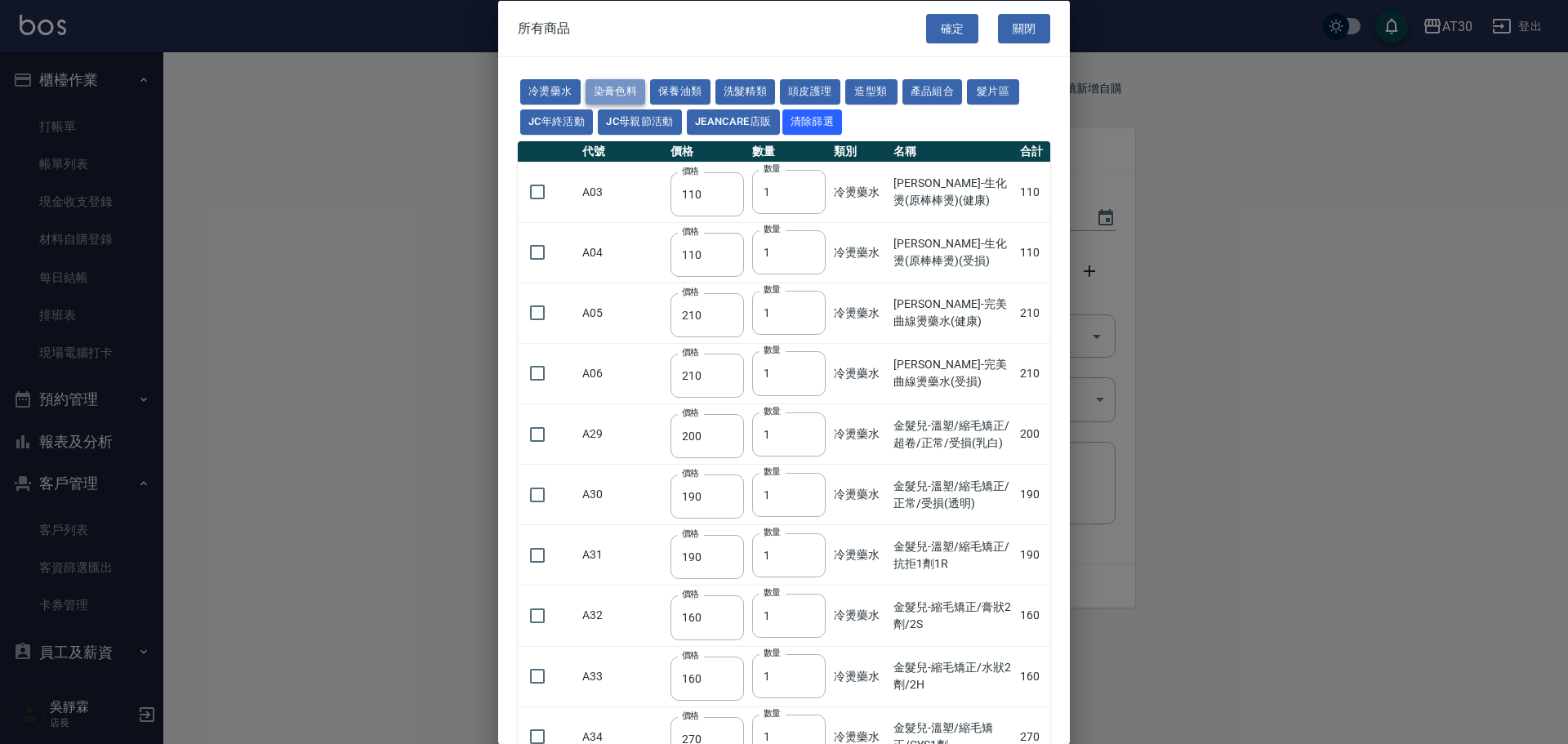
type input "190"
type input "250"
type input "350"
type input "735"
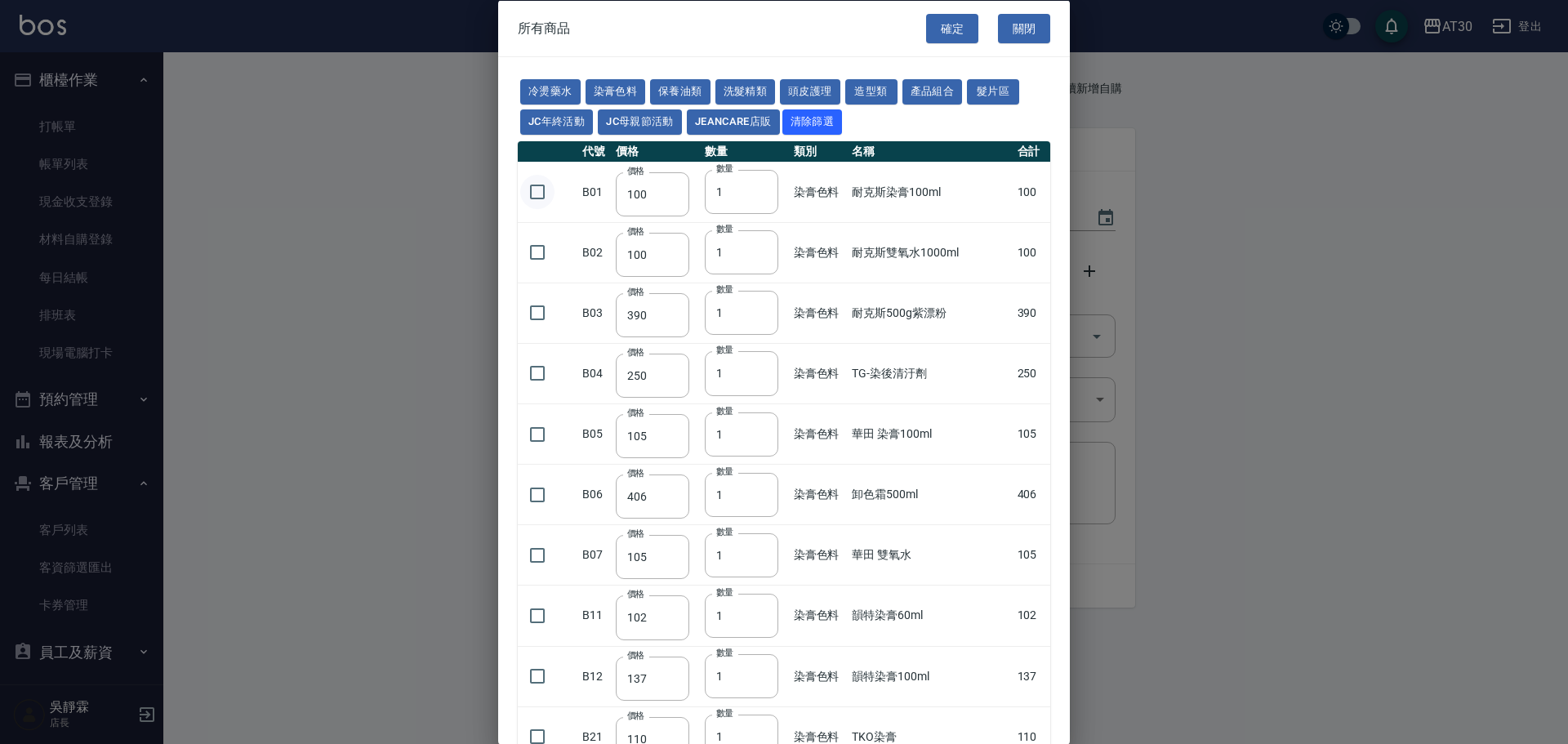
click at [531, 189] on input "checkbox" at bounding box center [537, 191] width 34 height 34
checkbox input "true"
click at [536, 614] on input "checkbox" at bounding box center [537, 615] width 34 height 34
checkbox input "true"
click at [964, 26] on button "確定" at bounding box center [952, 28] width 52 height 30
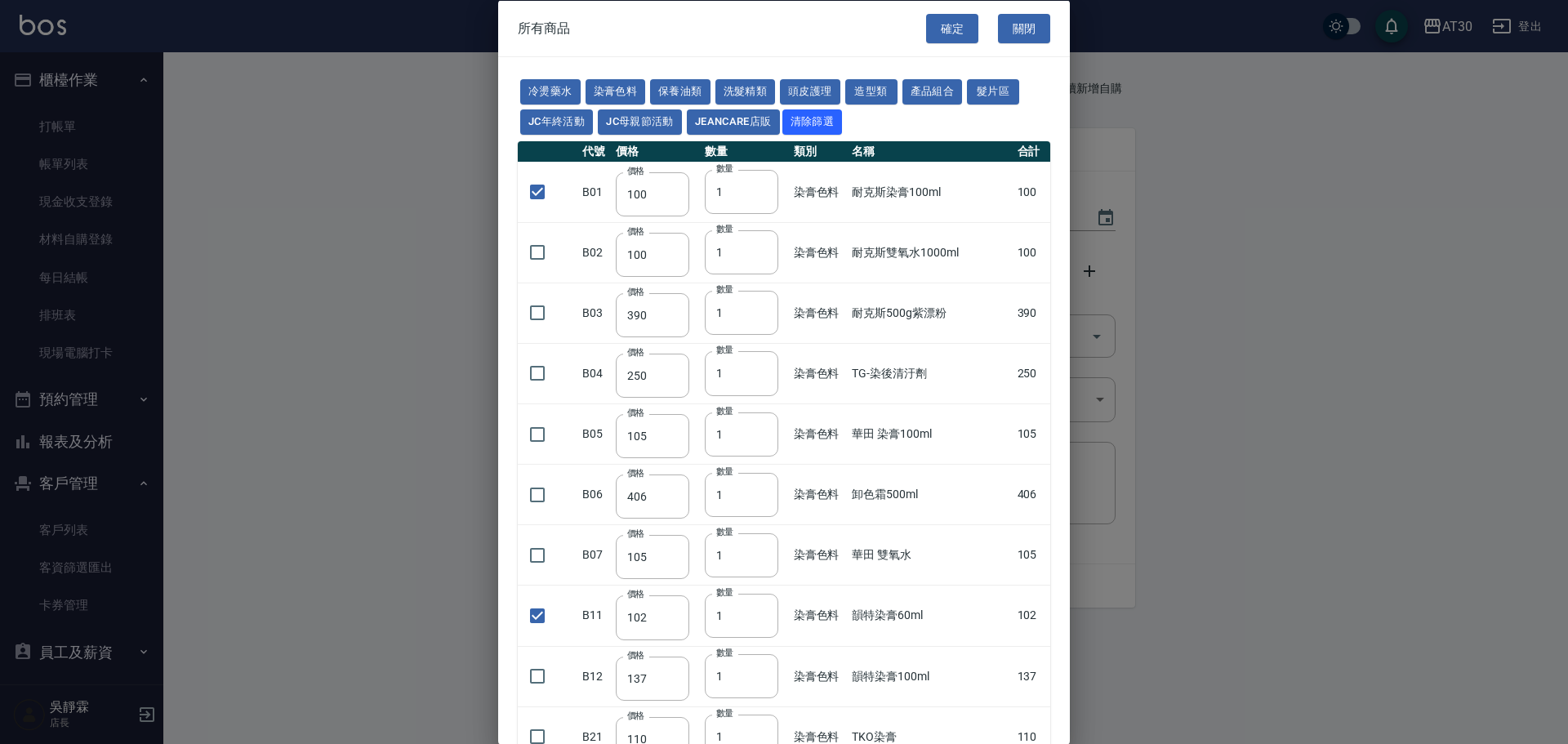
type input "耐克斯染膏100ml"
type input "100"
type input "1"
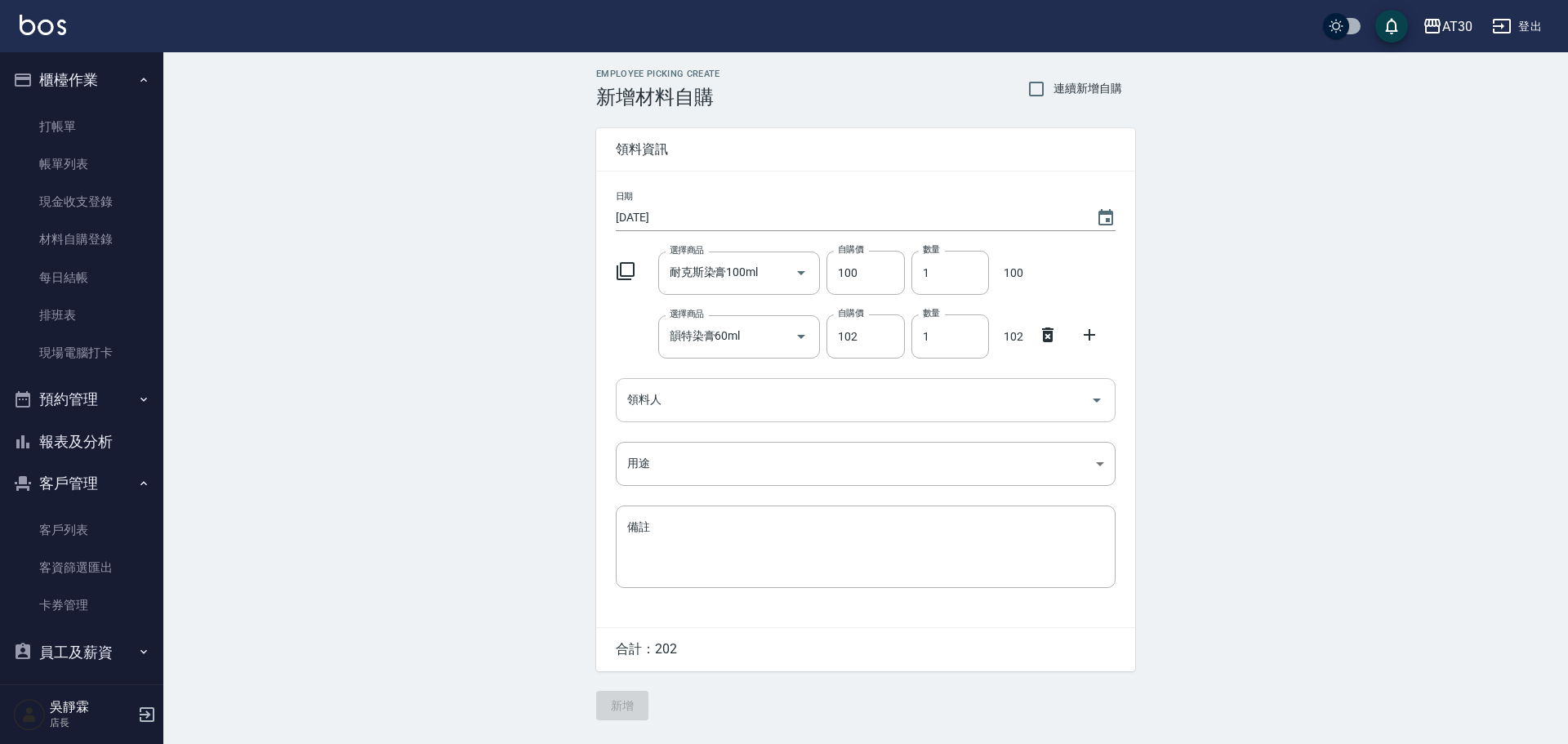
click at [647, 399] on input "領料人" at bounding box center [853, 399] width 460 height 29
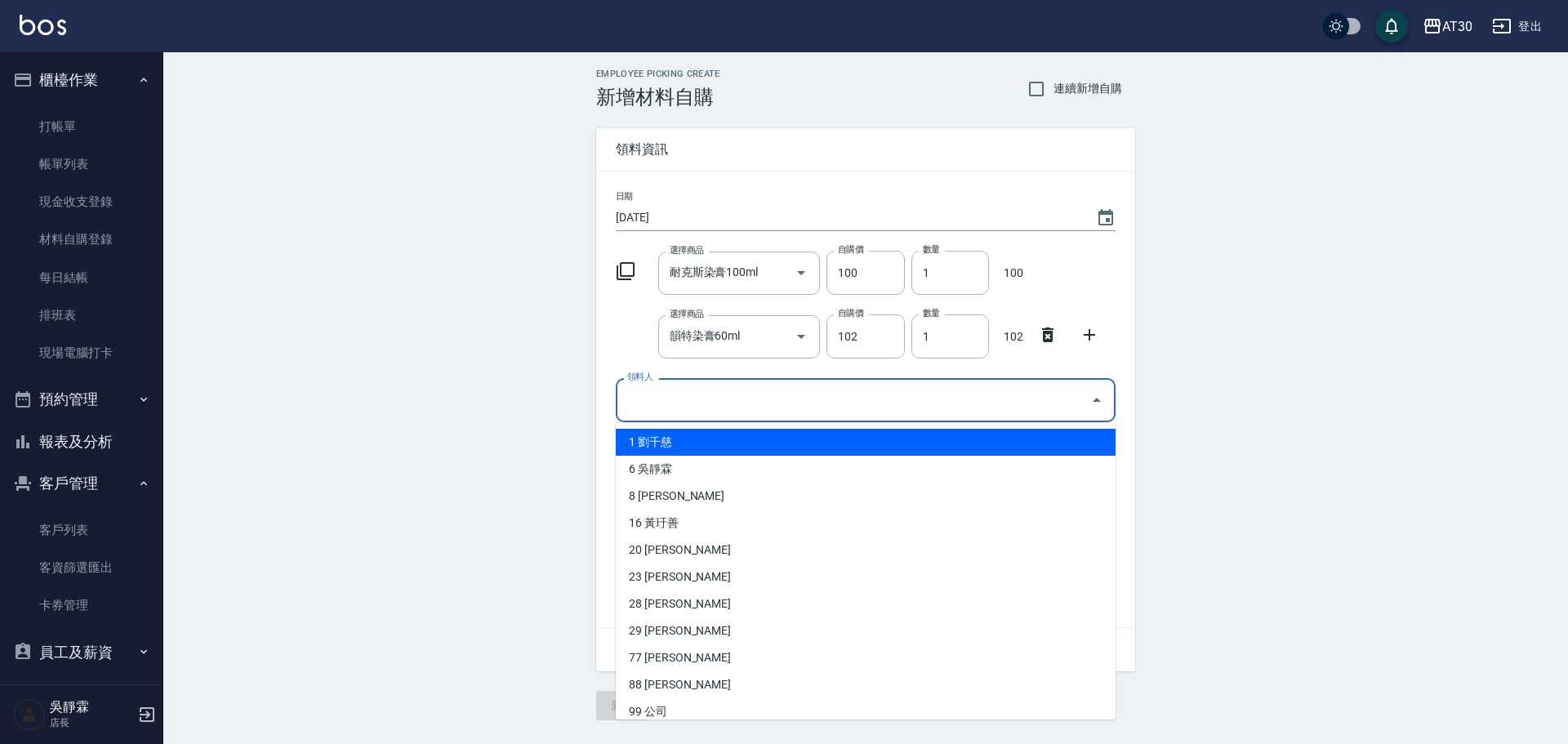
click at [680, 445] on li "1 劉千慈" at bounding box center [866, 441] width 500 height 27
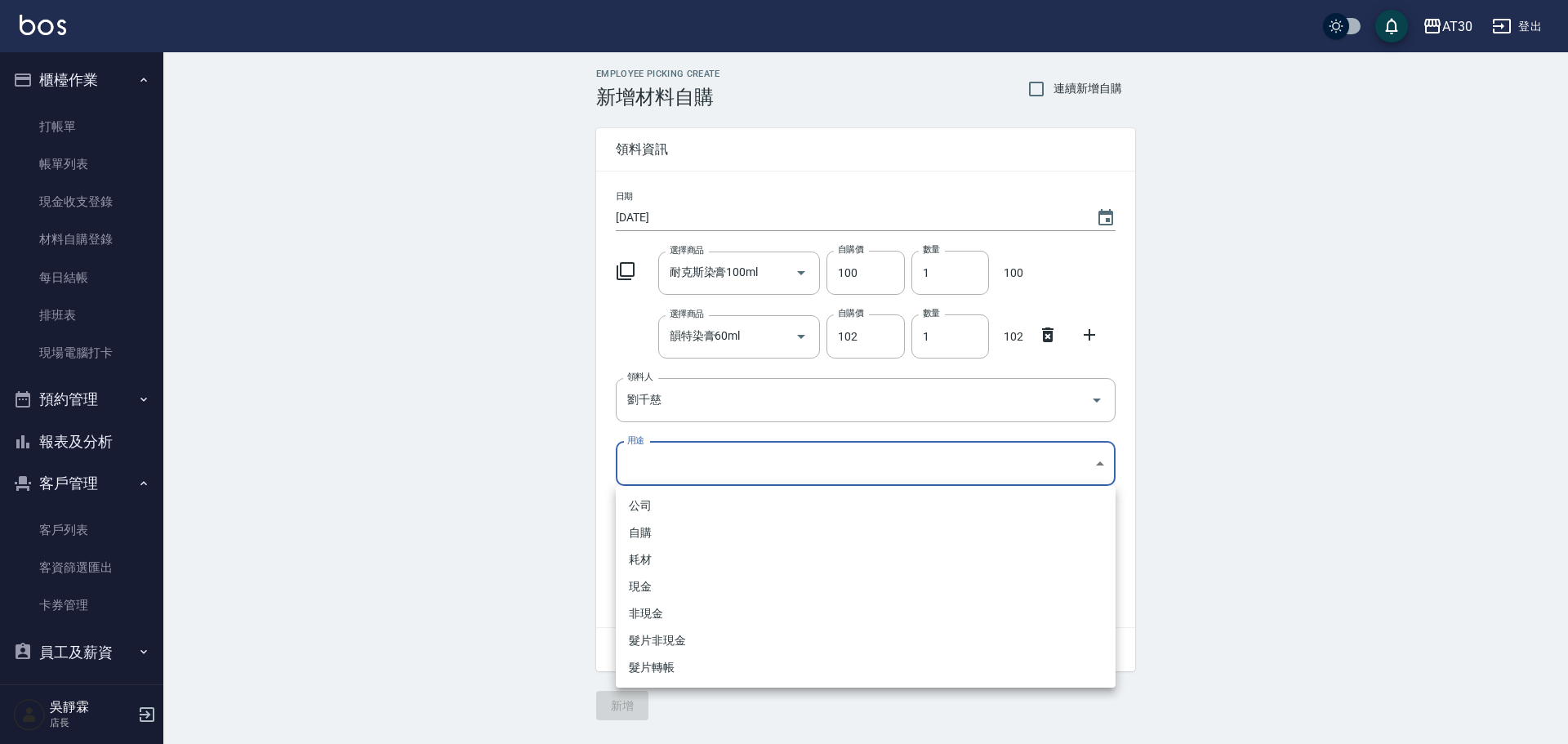
click at [667, 460] on body "AT30 登出 櫃檯作業 打帳單 帳單列表 現金收支登錄 材料自購登錄 每日結帳 排班表 現場電腦打卡 預約管理 預約管理 單日預約紀錄 單週預約紀錄 報表及…" at bounding box center [784, 372] width 1568 height 744
click at [679, 396] on div at bounding box center [784, 372] width 1568 height 744
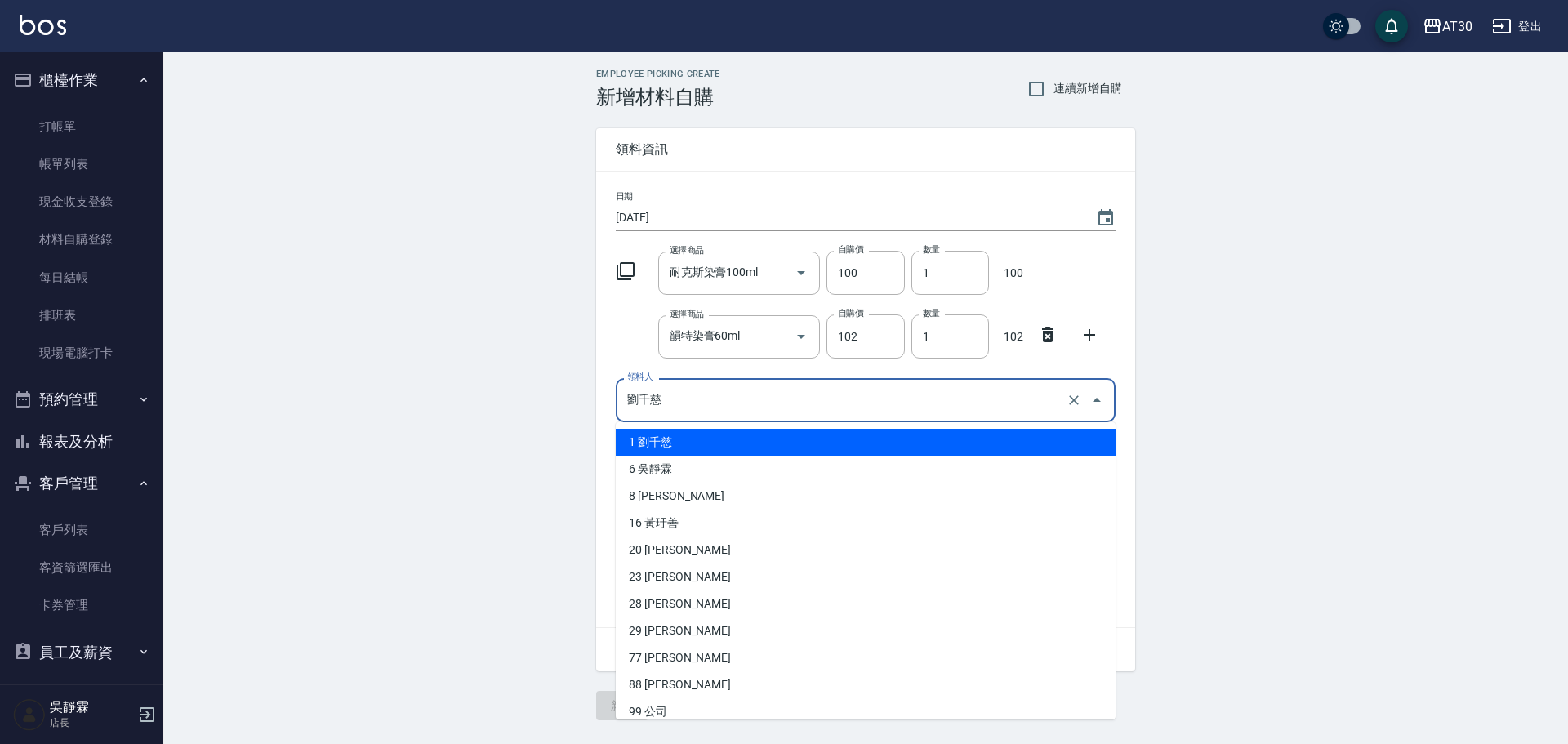
click at [672, 407] on input "劉千慈" at bounding box center [842, 399] width 439 height 29
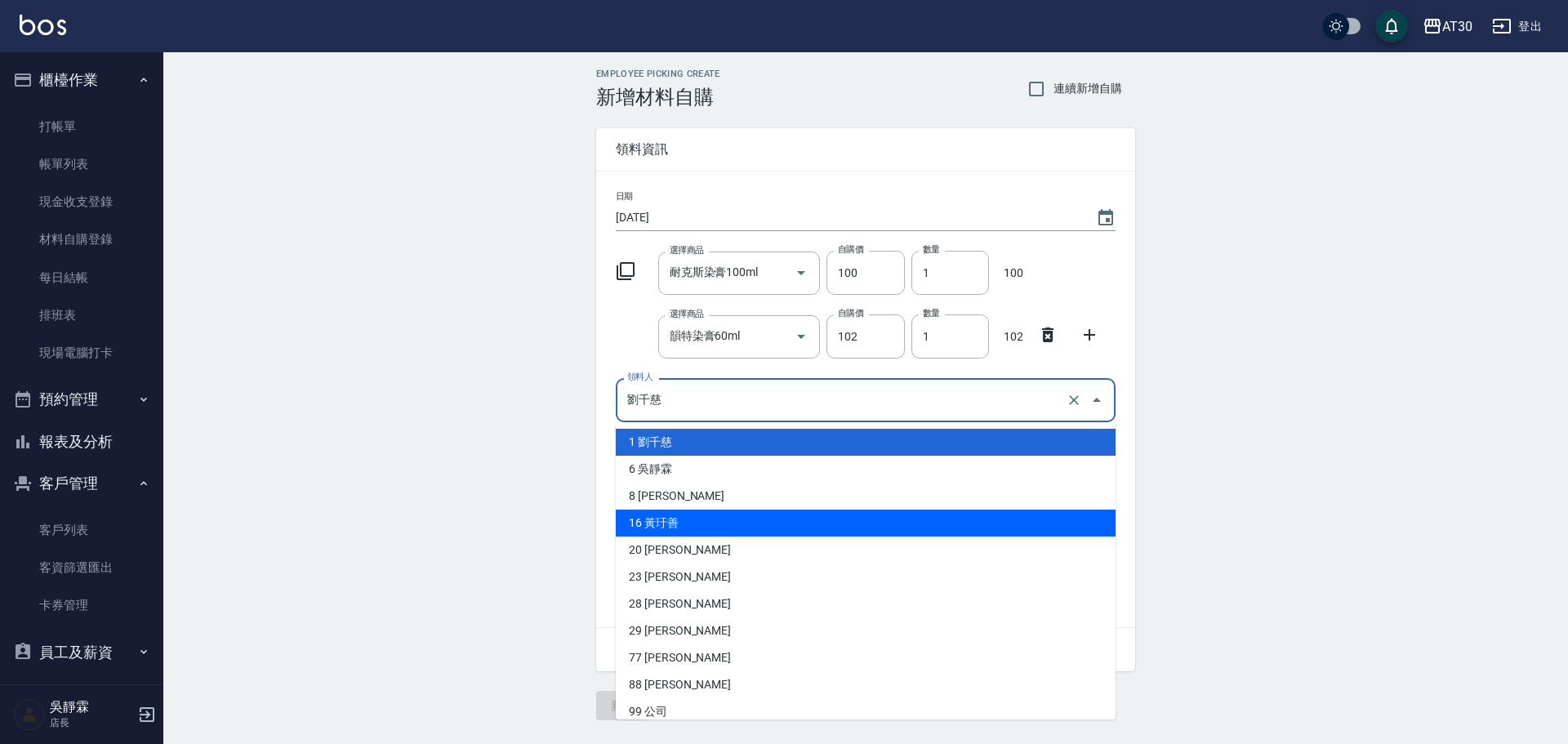
click at [669, 523] on li "16 黃玗善" at bounding box center [866, 522] width 500 height 27
type input "黃玗善"
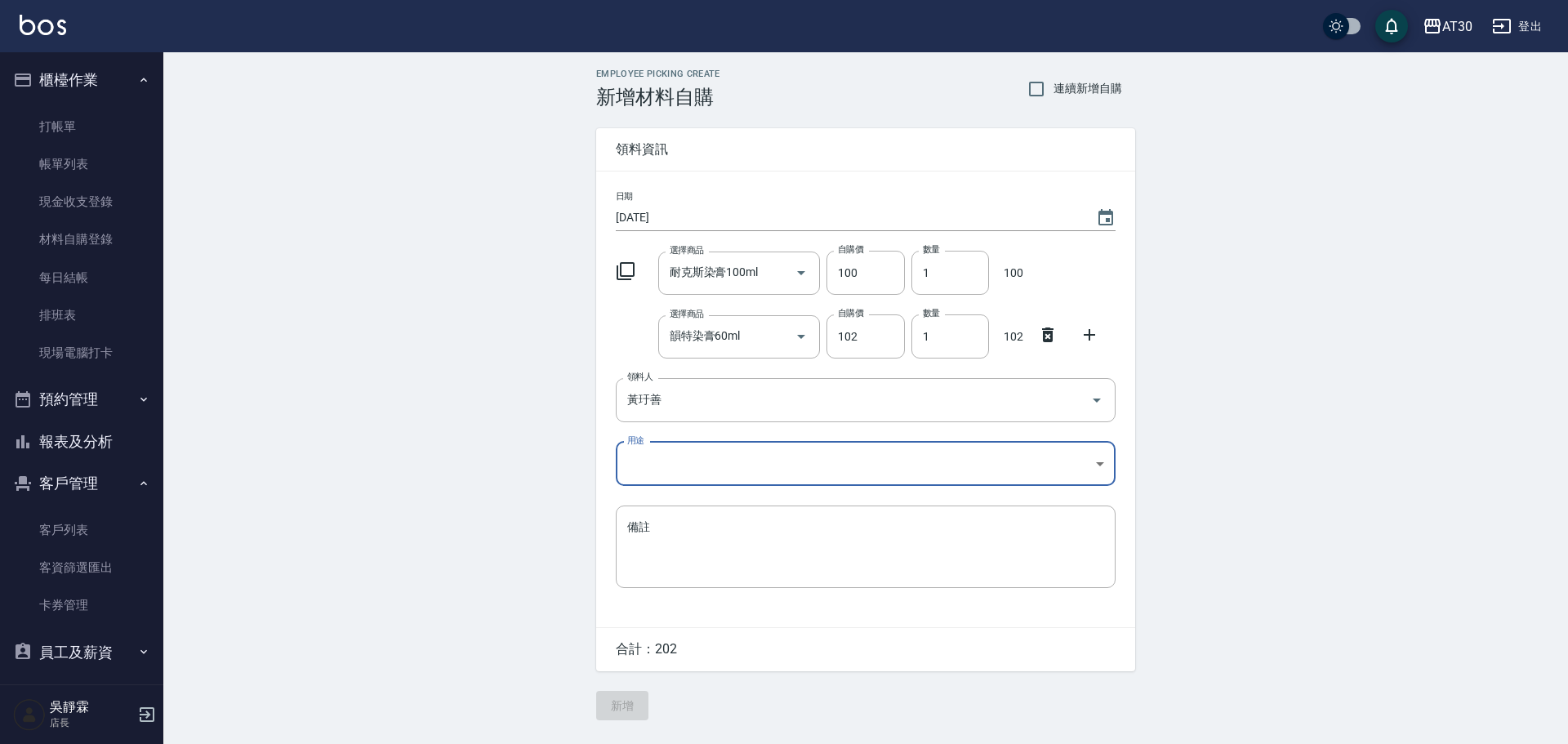
click at [667, 473] on body "AT30 登出 櫃檯作業 打帳單 帳單列表 現金收支登錄 材料自購登錄 每日結帳 排班表 現場電腦打卡 預約管理 預約管理 單日預約紀錄 單週預約紀錄 報表及…" at bounding box center [784, 372] width 1568 height 744
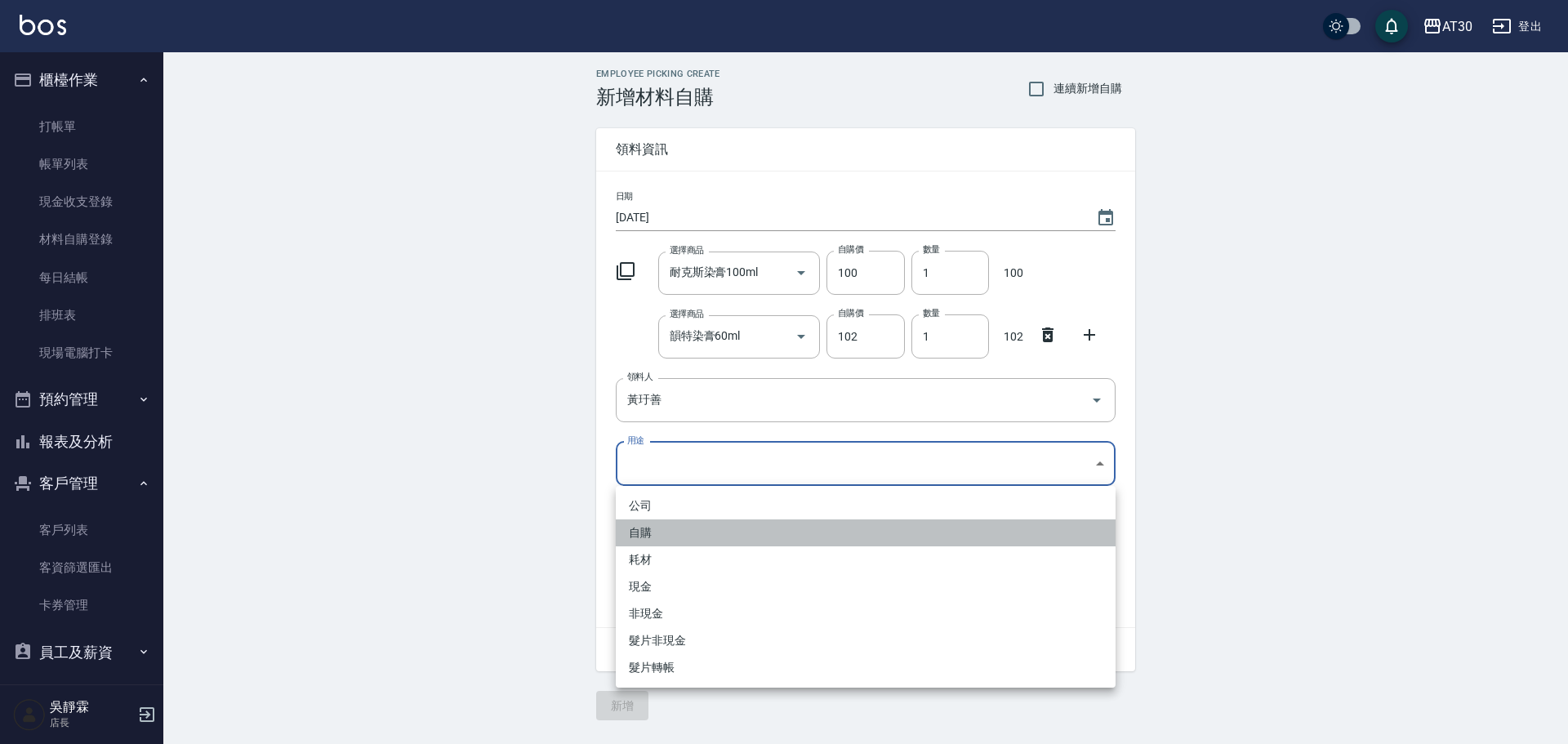
click at [664, 523] on li "自購" at bounding box center [866, 532] width 500 height 27
type input "自購"
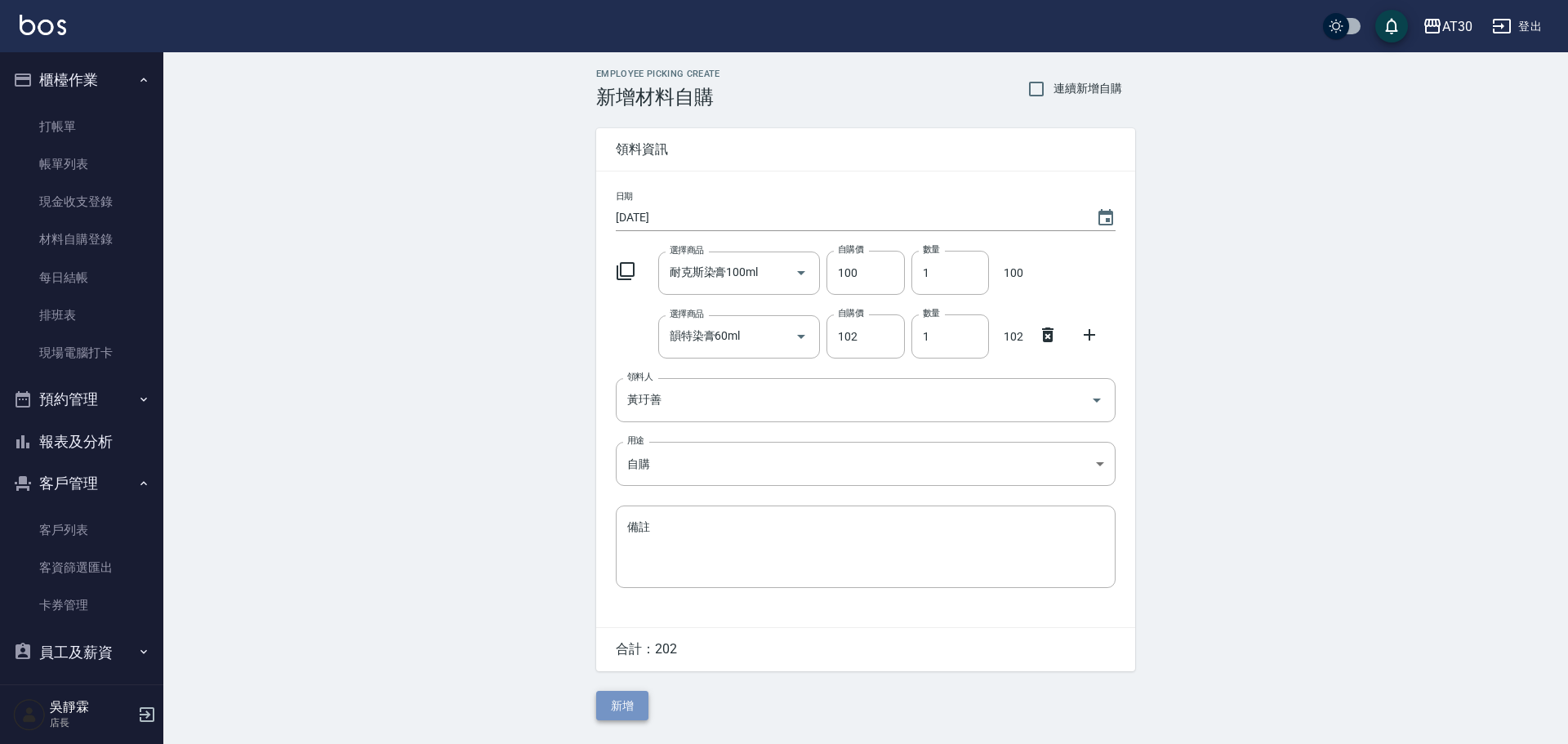
click at [613, 711] on button "新增" at bounding box center [622, 705] width 52 height 30
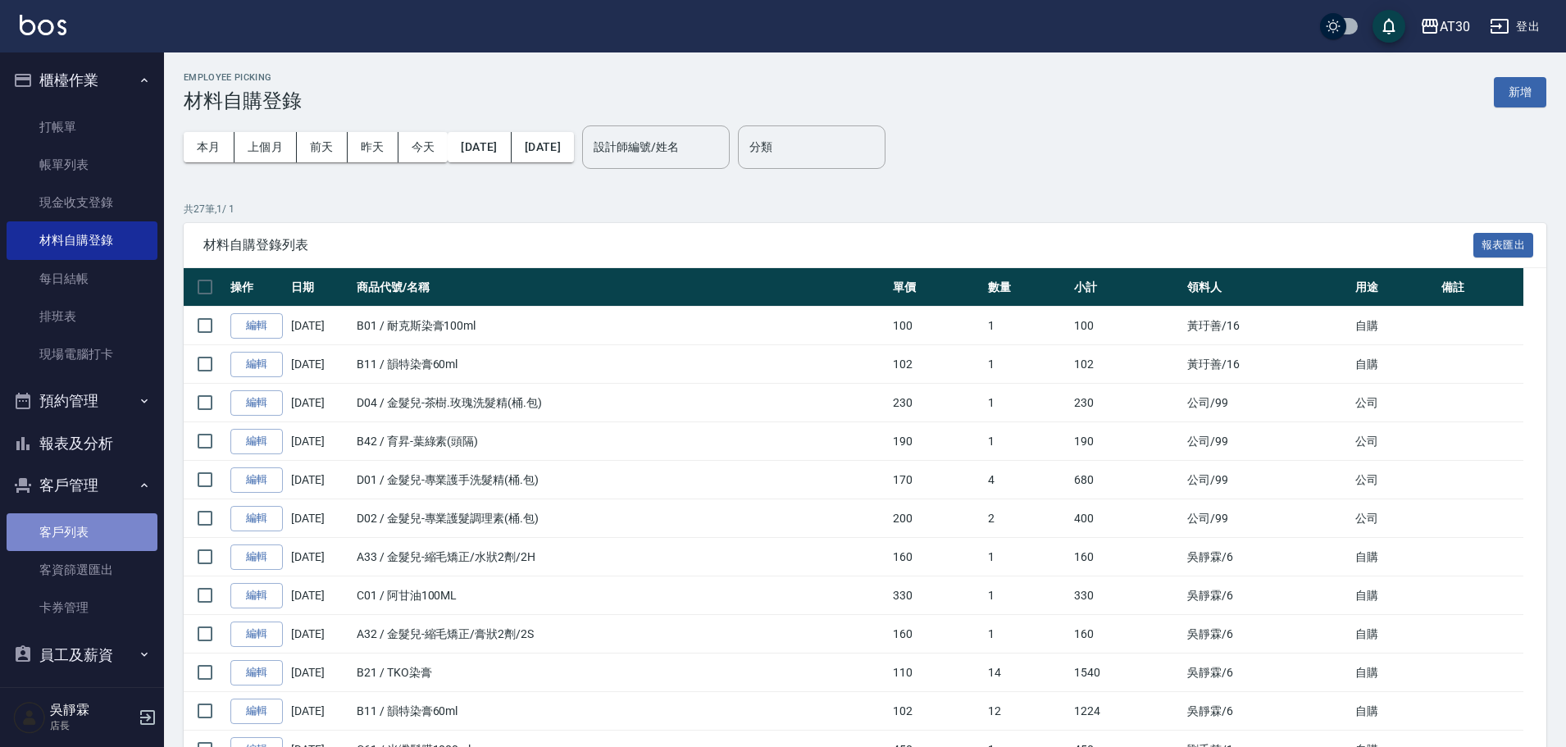
click at [83, 520] on link "客戶列表" at bounding box center [82, 532] width 151 height 38
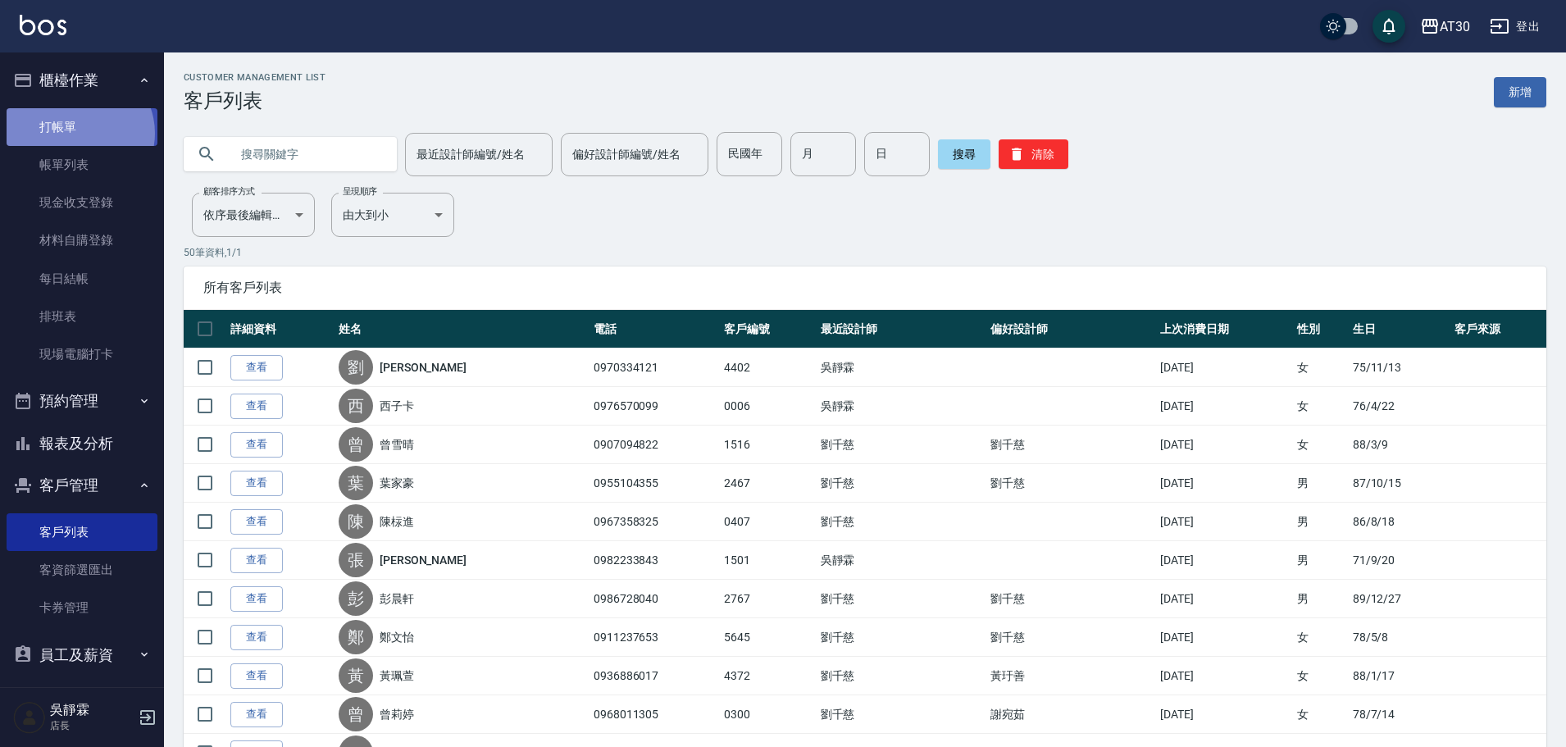
click at [78, 133] on link "打帳單" at bounding box center [82, 127] width 151 height 38
